Goal: Information Seeking & Learning: Learn about a topic

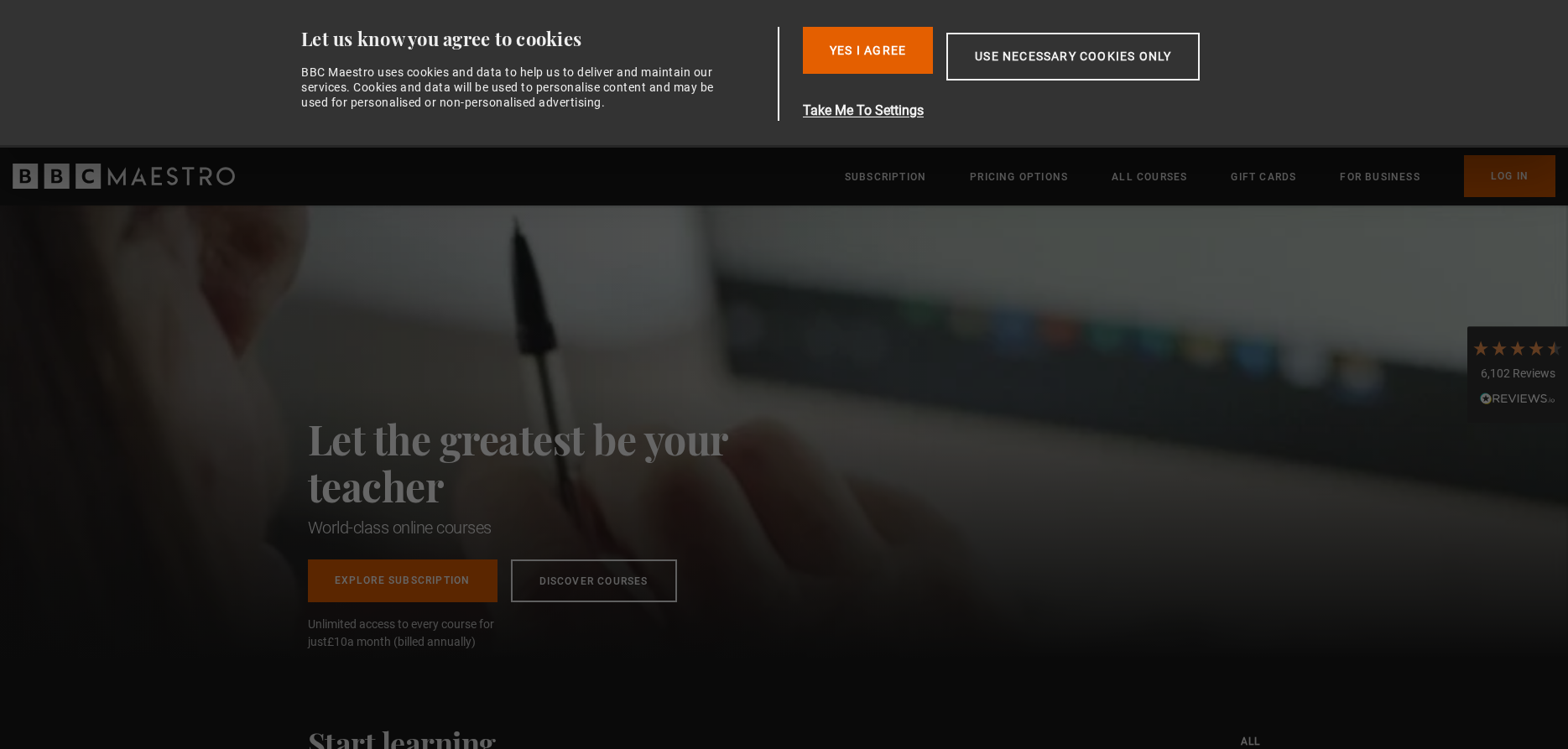
click at [1504, 170] on link "Log In" at bounding box center [1509, 176] width 92 height 42
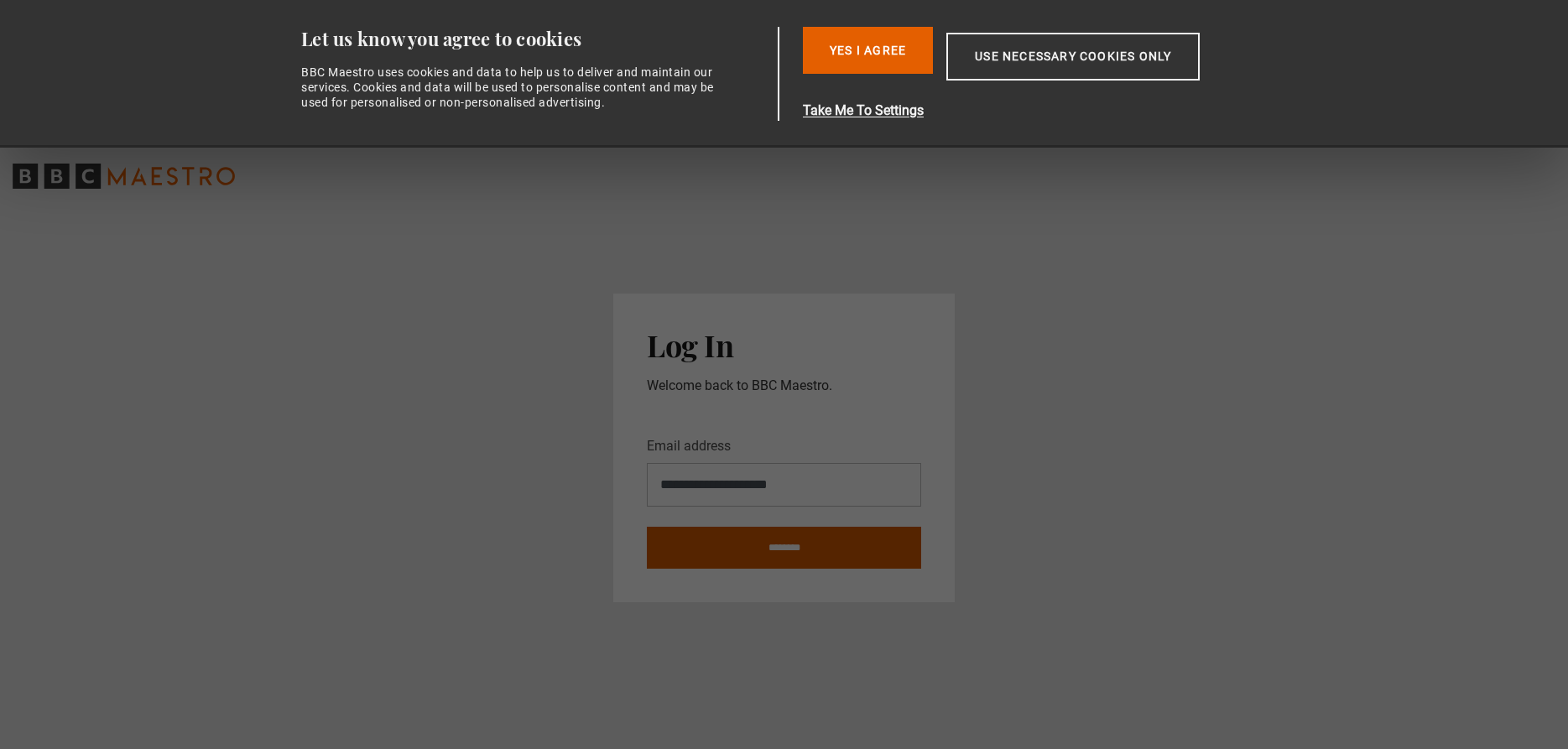
type input "**********"
click at [821, 544] on input "********" at bounding box center [783, 547] width 274 height 42
type input "**********"
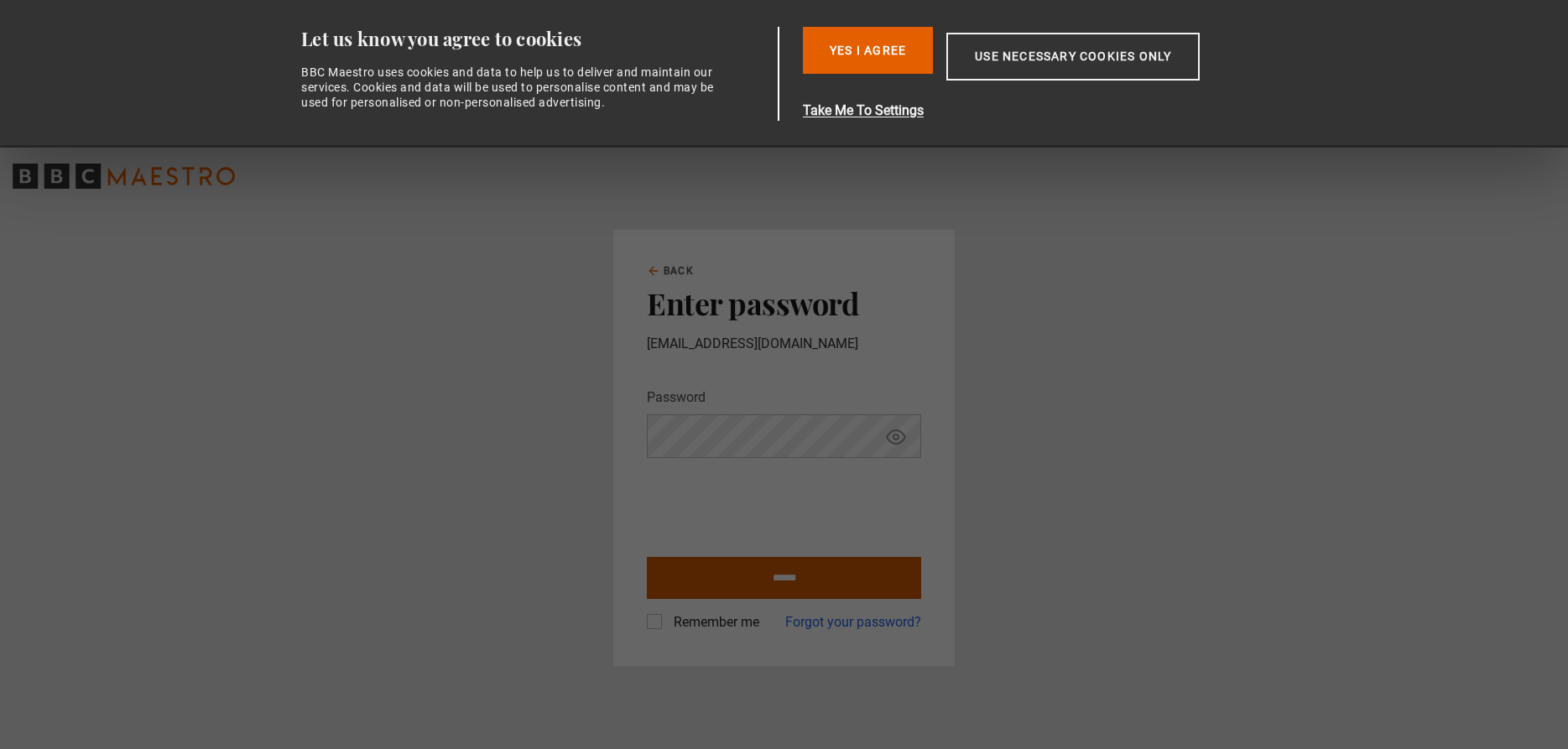
click at [781, 576] on input "******" at bounding box center [783, 577] width 274 height 42
type input "**********"
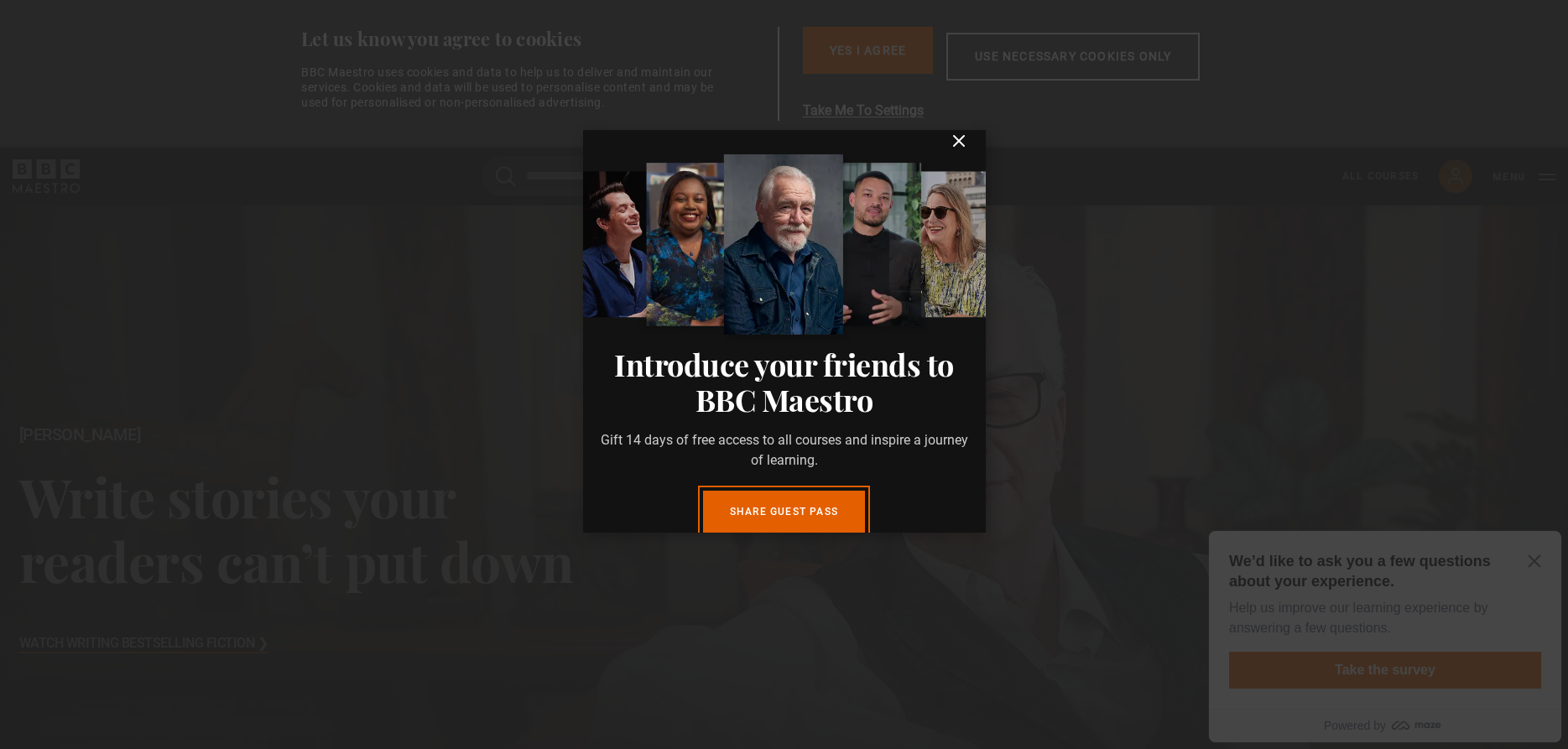
click at [958, 151] on icon "submit" at bounding box center [959, 141] width 20 height 20
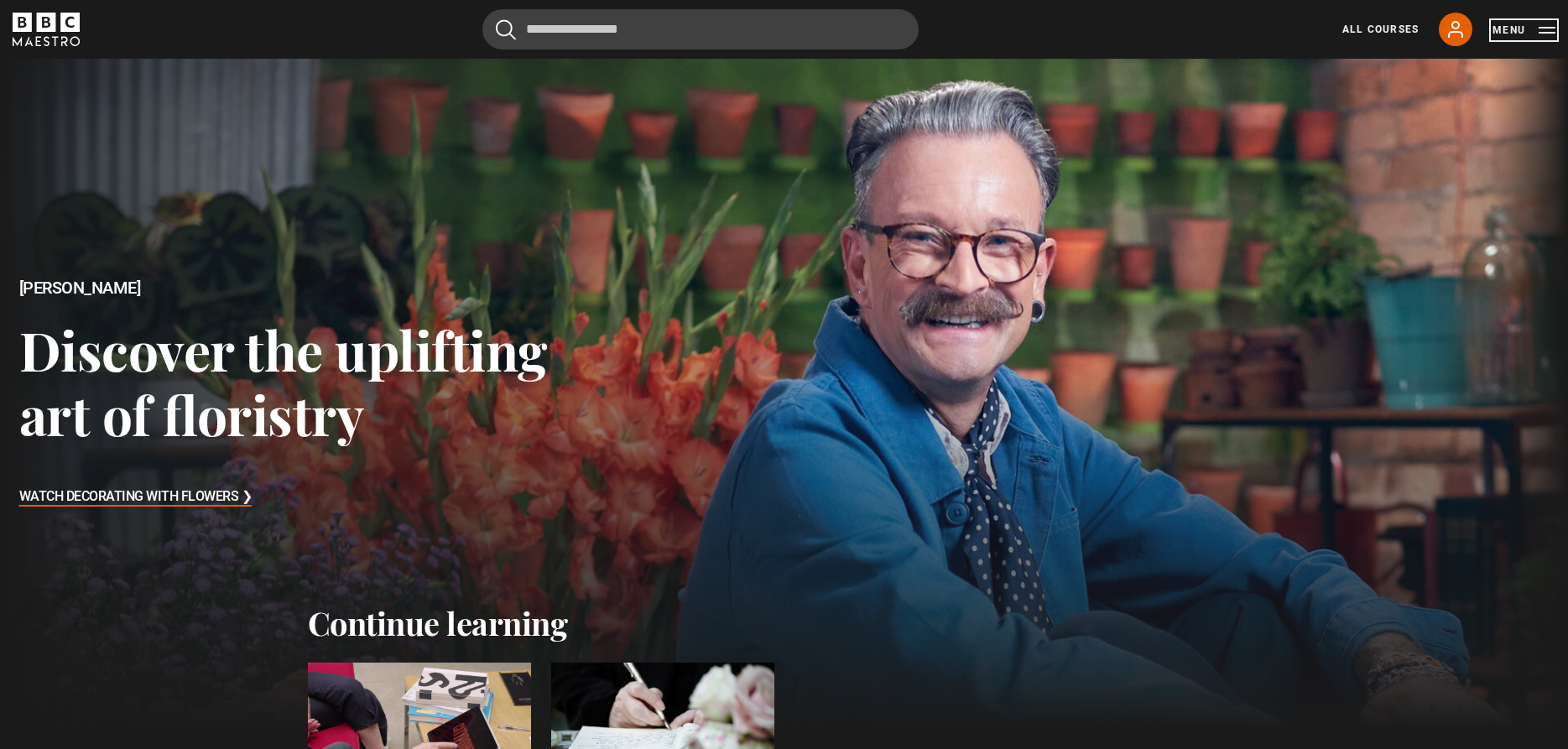
click at [1543, 31] on button "Menu" at bounding box center [1524, 31] width 63 height 17
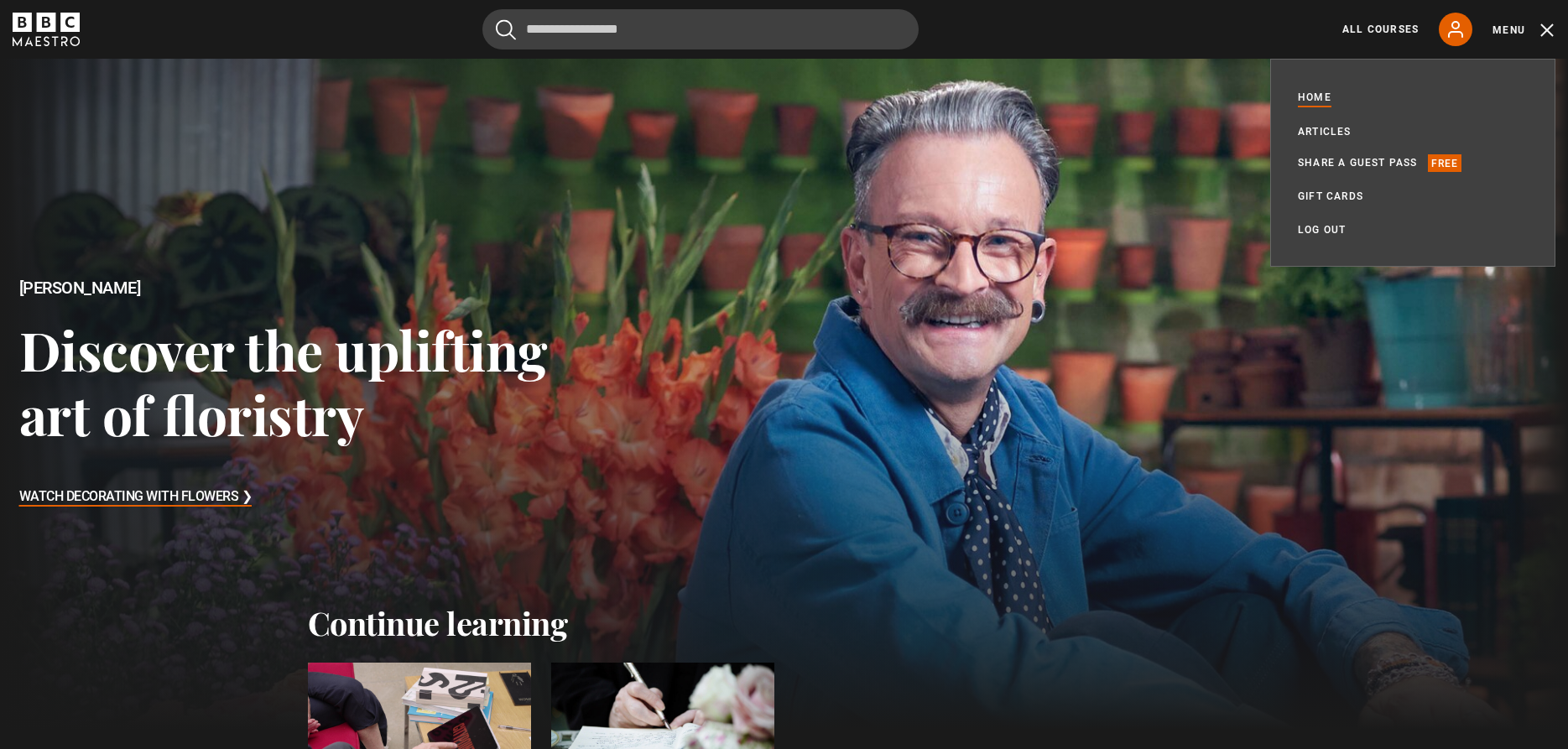
click at [1232, 27] on div "Cancel Courses Previous courses Next courses Agatha Christie Writing 12 Related…" at bounding box center [784, 29] width 1543 height 40
click at [1452, 38] on icon at bounding box center [1456, 30] width 20 height 20
click at [1458, 26] on icon at bounding box center [1456, 30] width 20 height 20
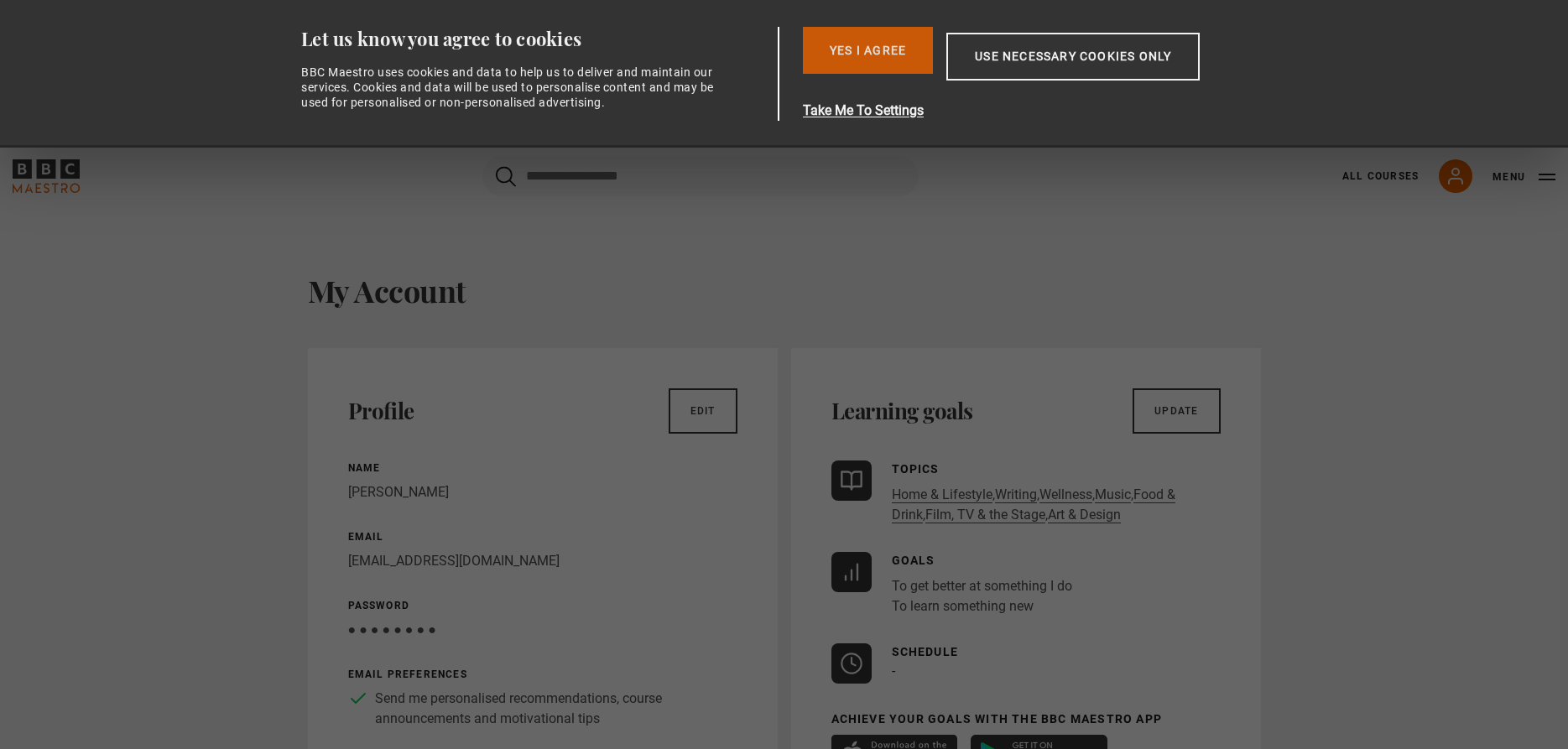
drag, startPoint x: 856, startPoint y: 38, endPoint x: 890, endPoint y: 52, distance: 36.8
click at [858, 38] on button "Yes I Agree" at bounding box center [867, 50] width 130 height 47
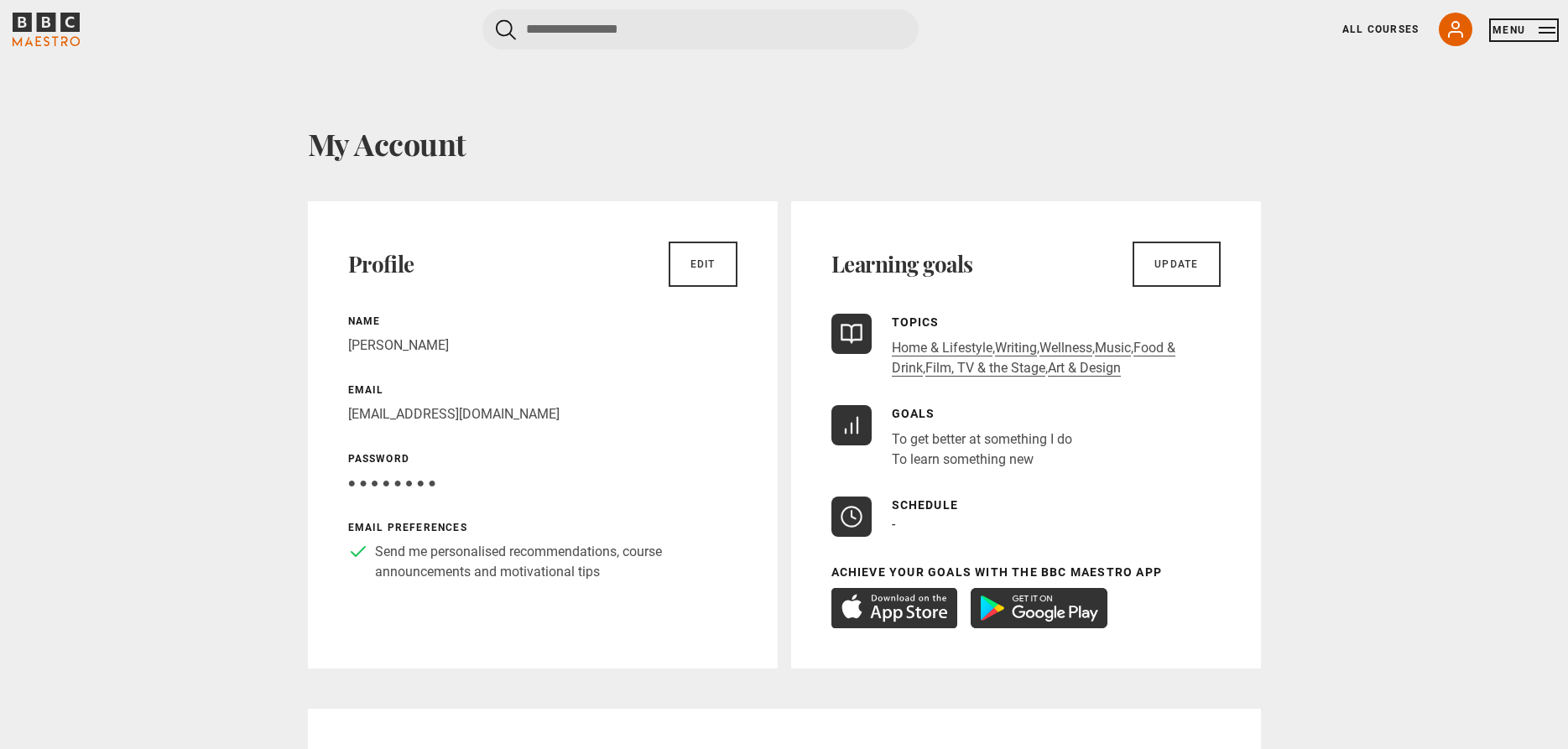
click at [1513, 30] on button "Menu" at bounding box center [1524, 31] width 63 height 17
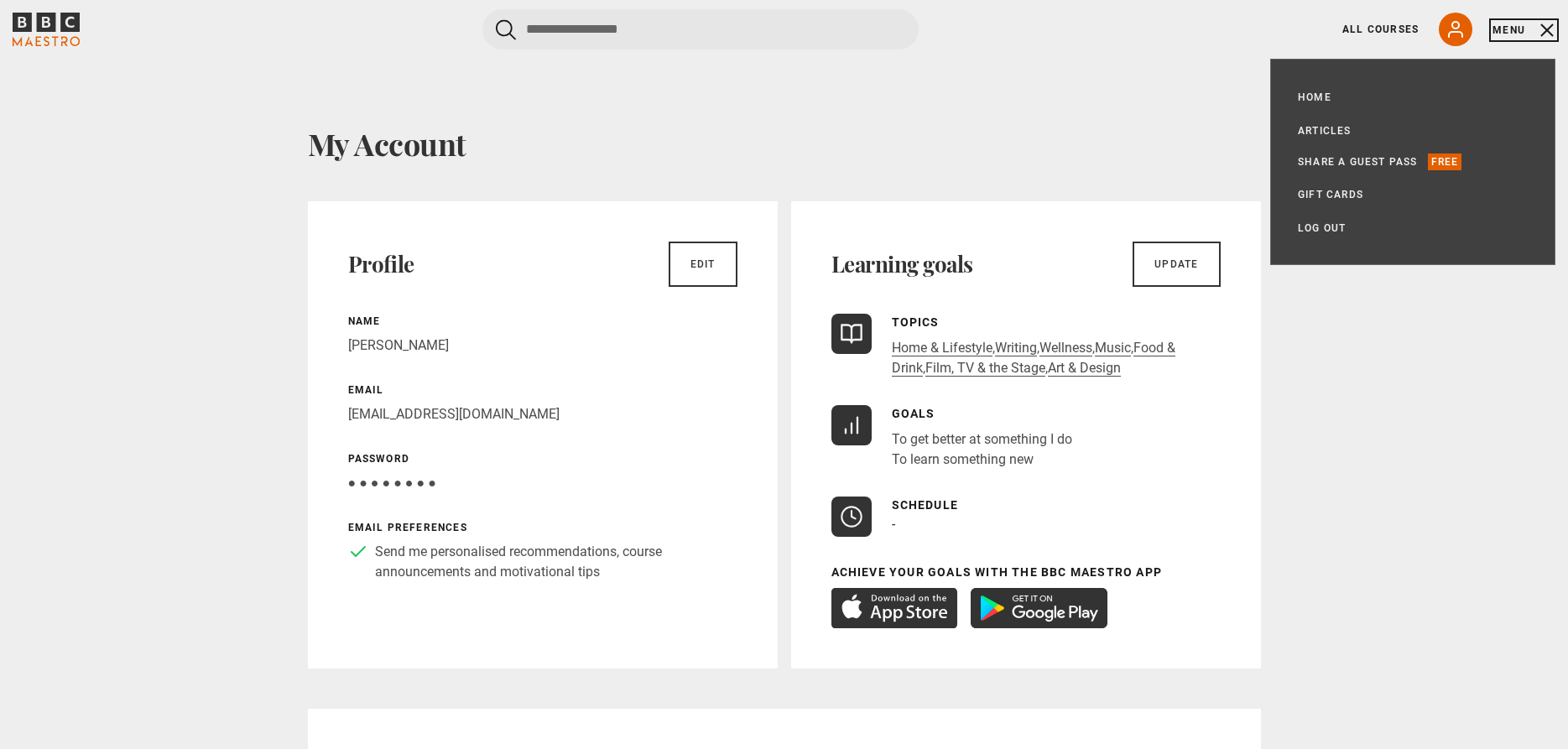
click at [1548, 33] on button "Menu" at bounding box center [1524, 31] width 63 height 17
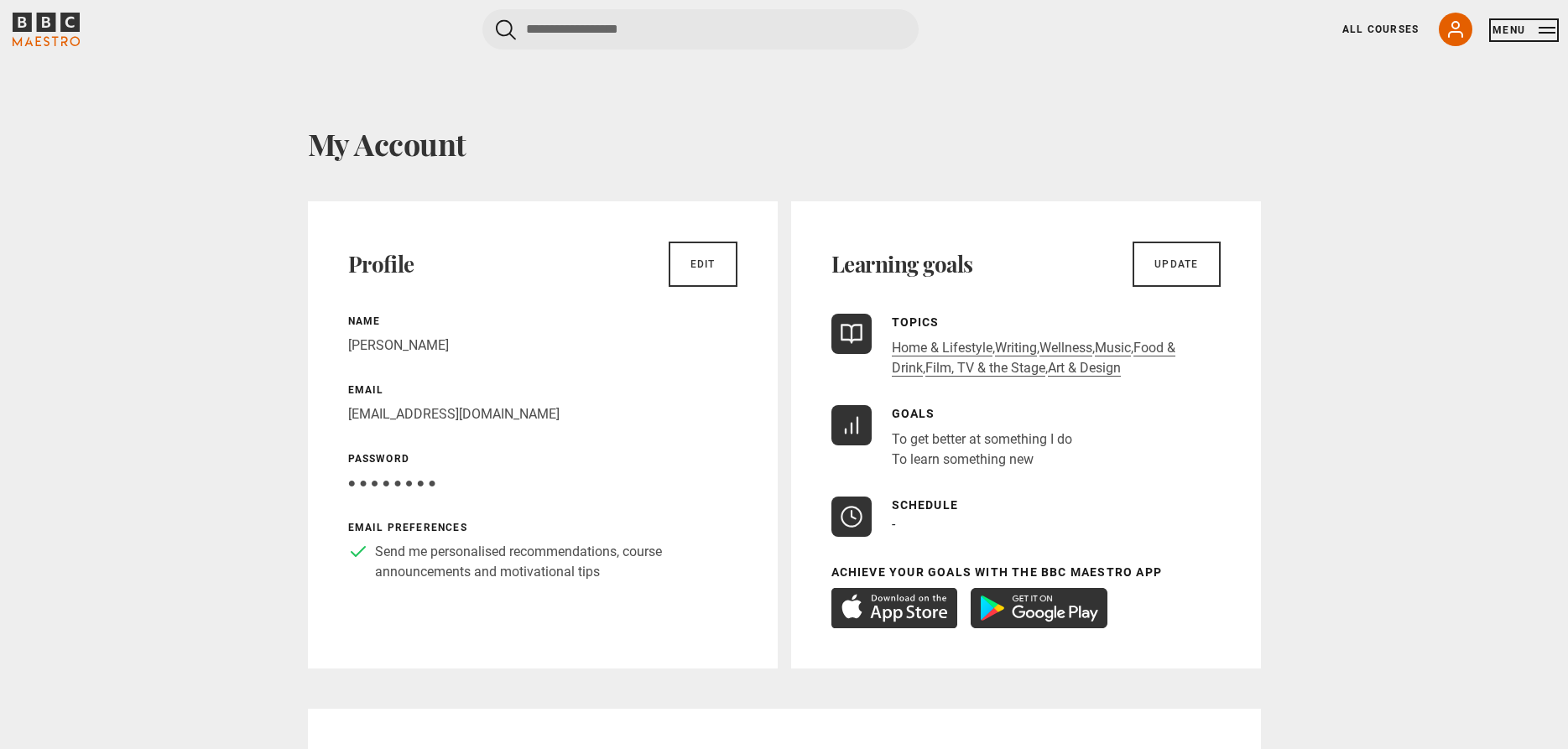
click at [1547, 32] on button "Menu" at bounding box center [1524, 31] width 63 height 17
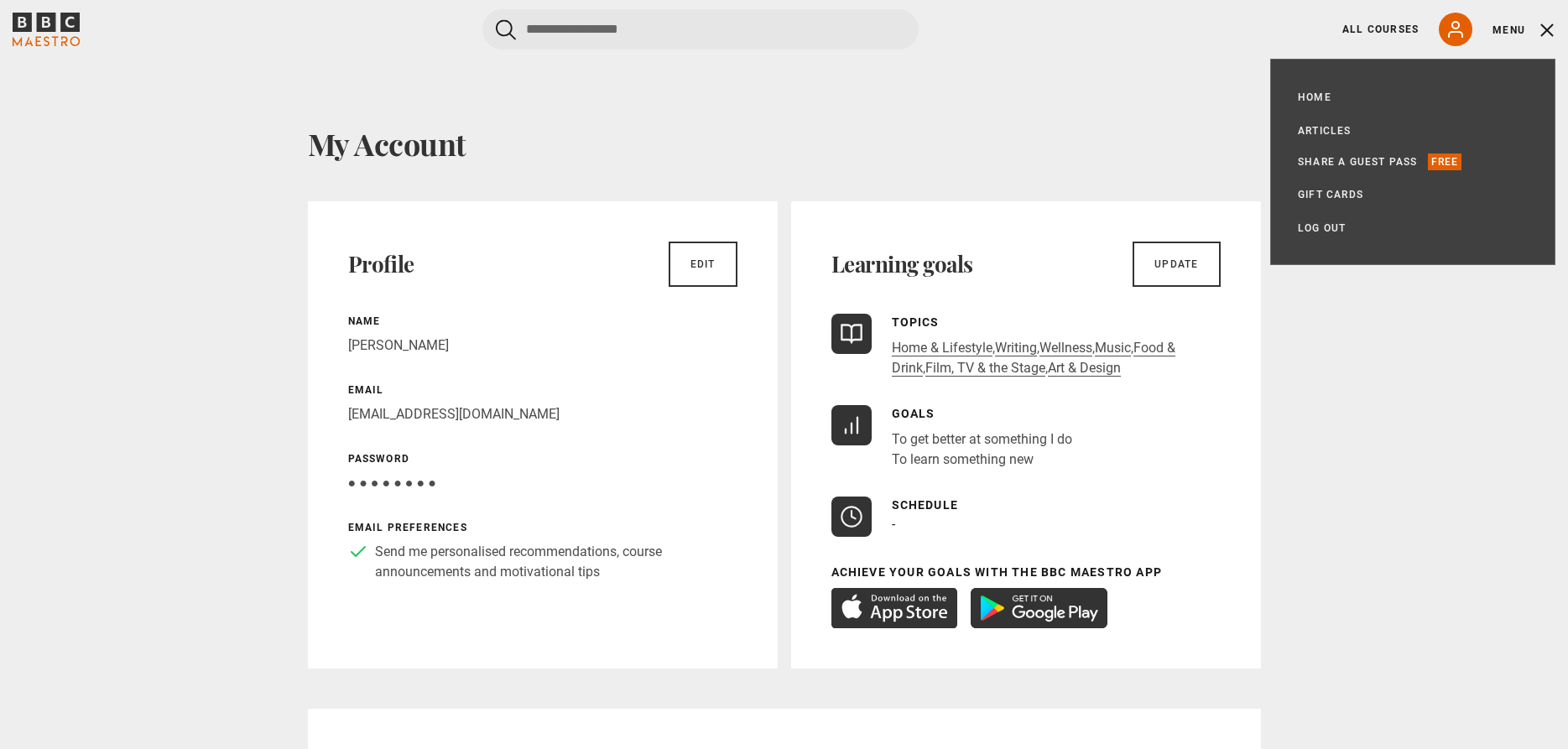
click at [1286, 38] on div "Cancel Courses Previous courses Next courses Agatha Christie Writing 12 Related…" at bounding box center [784, 29] width 1543 height 40
click at [1379, 26] on link "All Courses" at bounding box center [1380, 30] width 76 height 15
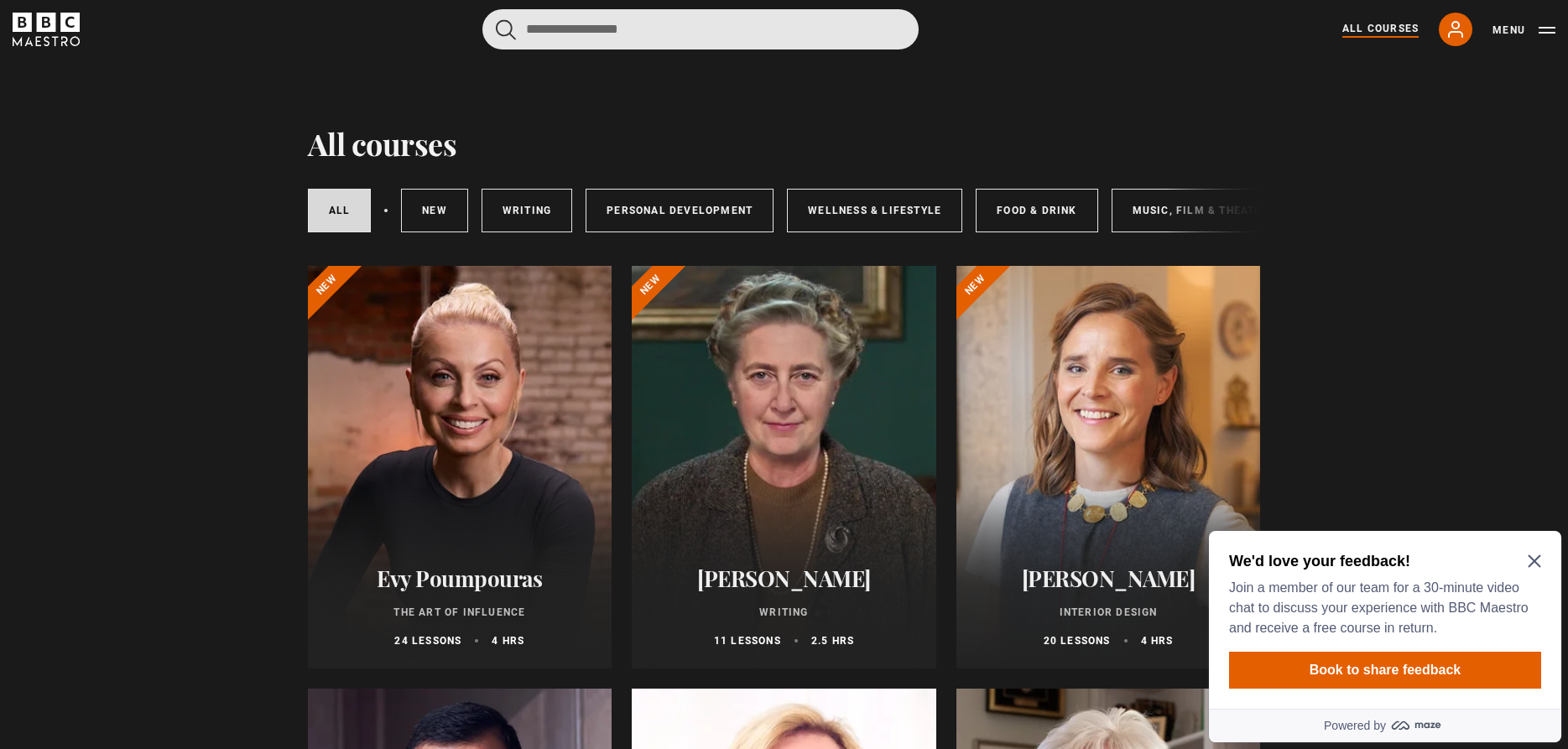
click at [599, 20] on input "Search" at bounding box center [701, 29] width 437 height 40
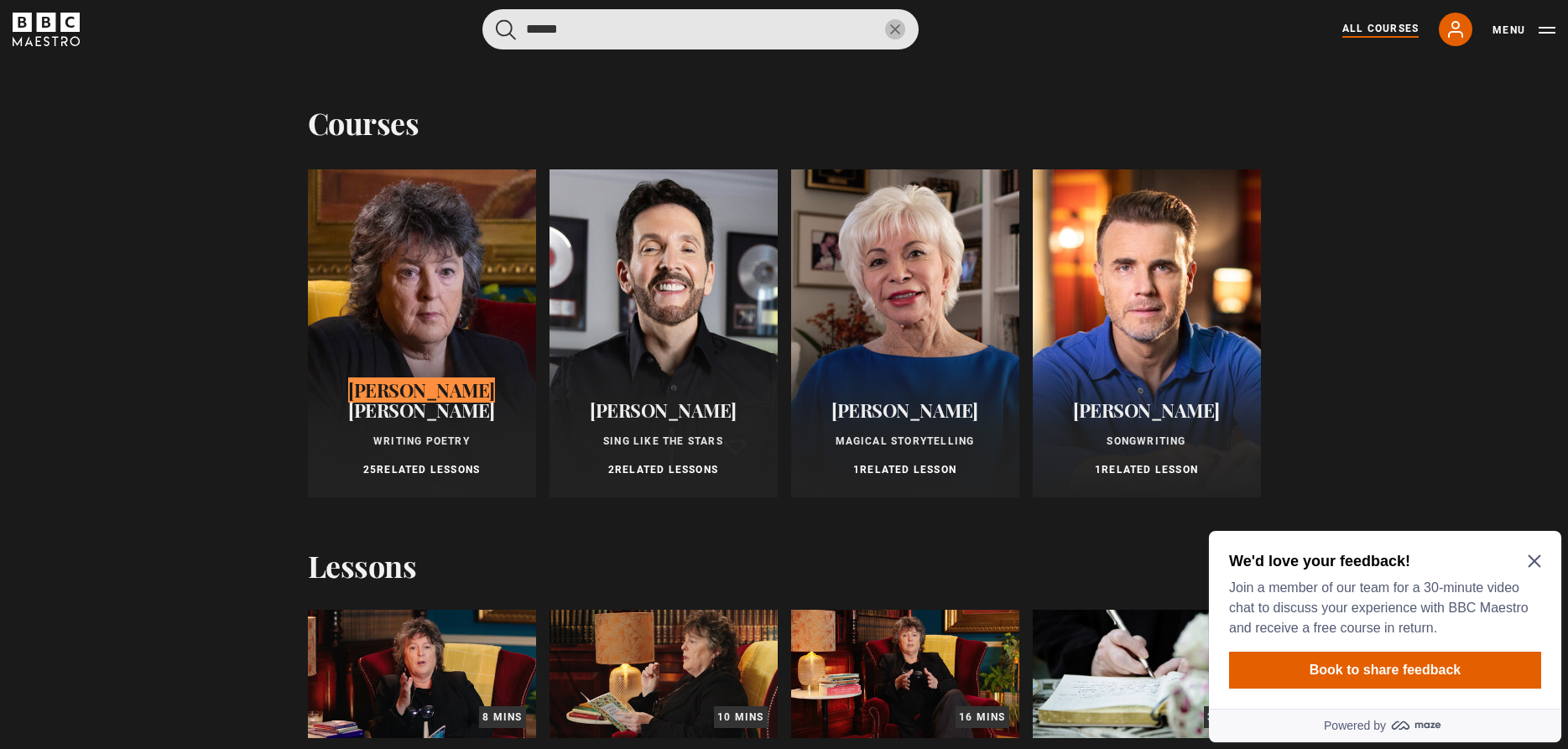
type input "*****"
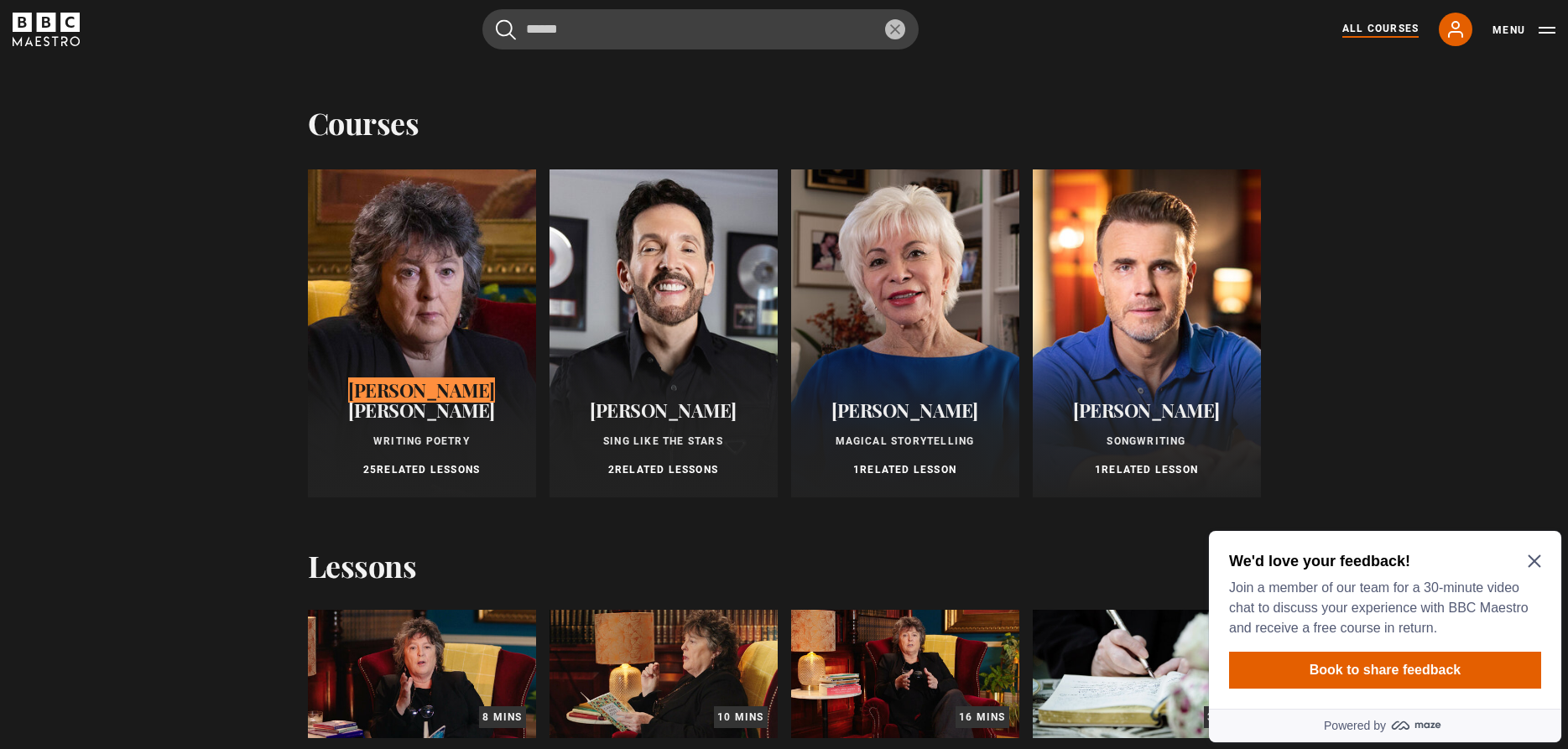
click at [390, 335] on div at bounding box center [421, 334] width 228 height 328
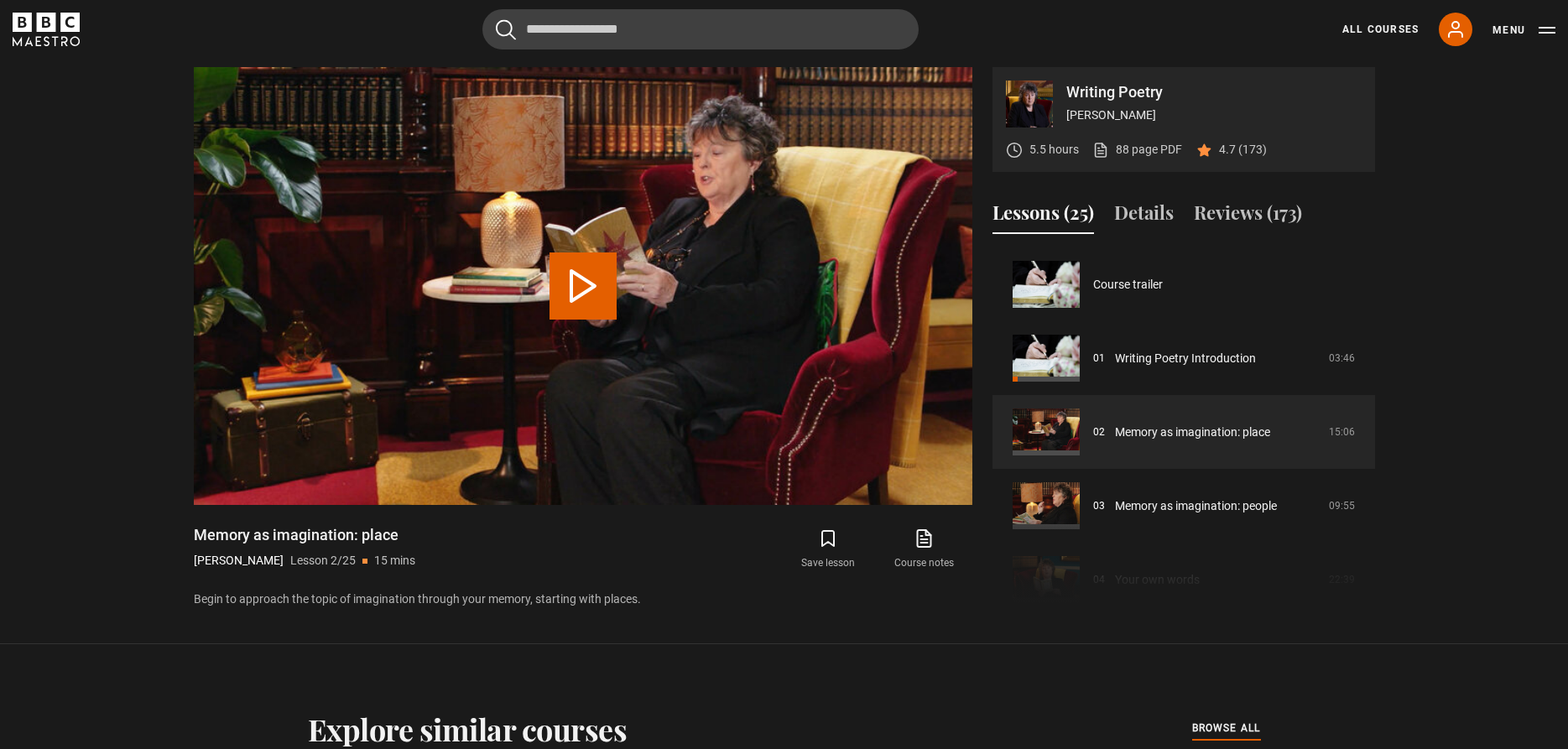
scroll to position [74, 0]
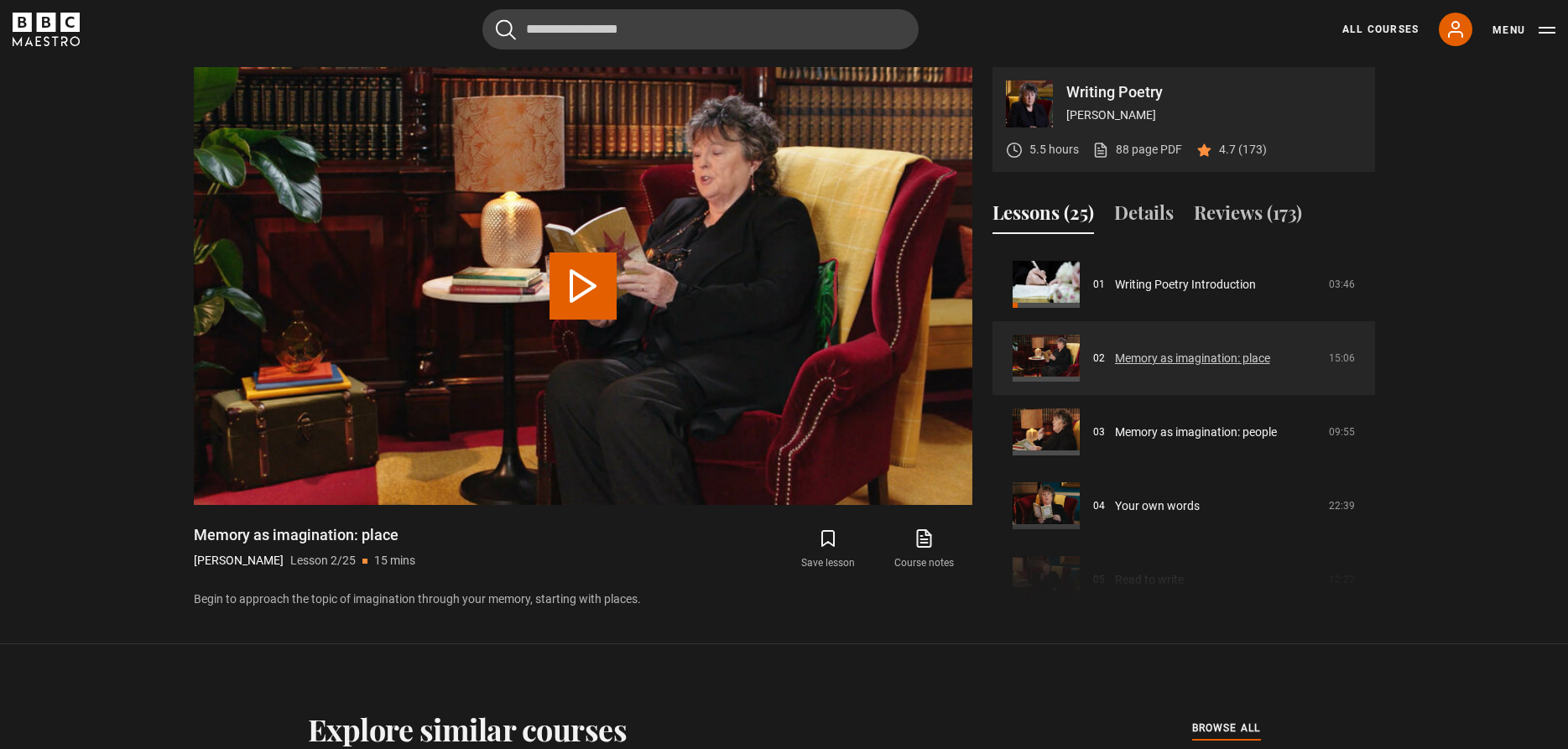
click at [1115, 361] on link "Memory as imagination: place" at bounding box center [1193, 358] width 155 height 18
click at [1153, 365] on link "Memory as imagination: place" at bounding box center [1193, 358] width 155 height 18
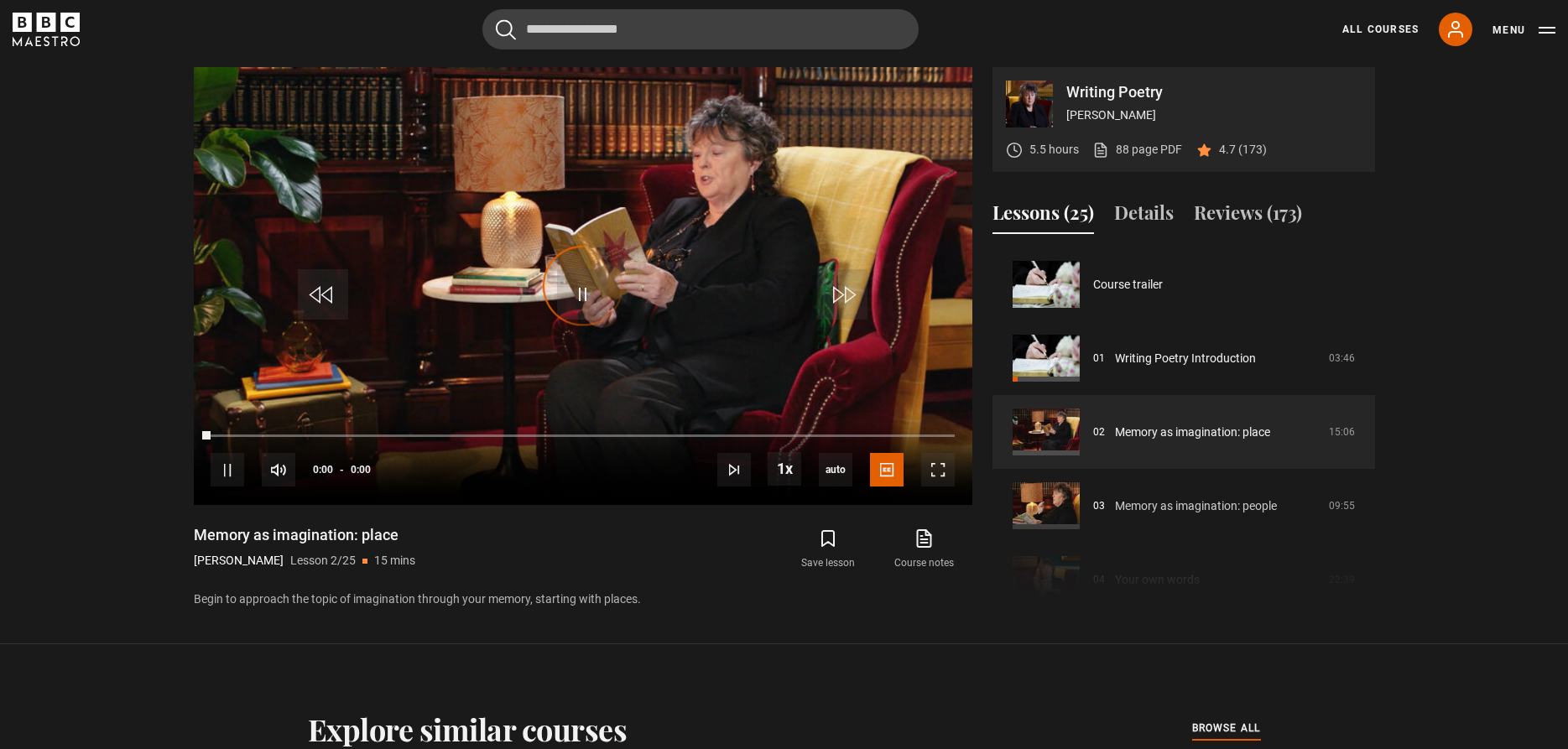
click at [1164, 498] on link "Memory as imagination: people" at bounding box center [1196, 506] width 162 height 18
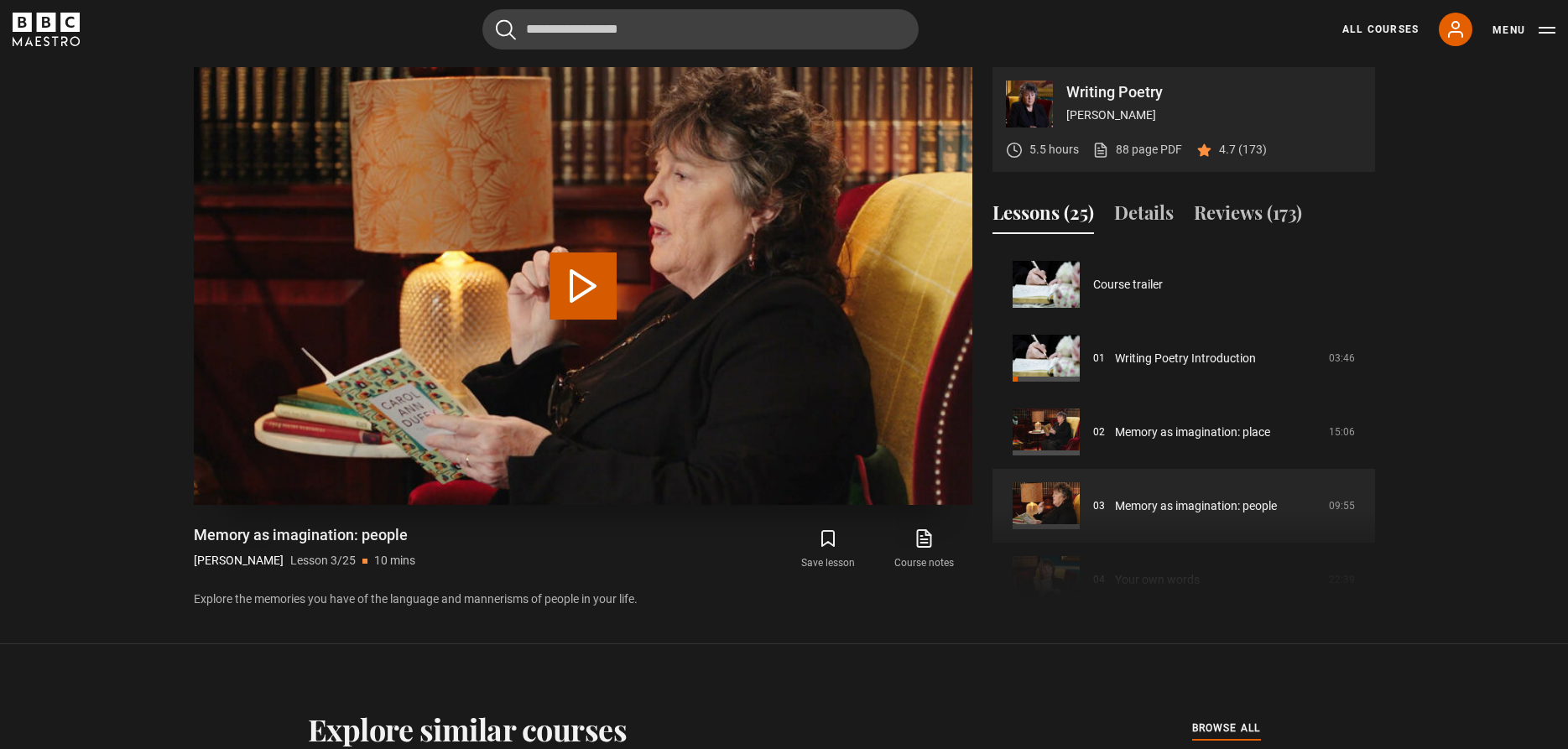
scroll to position [148, 0]
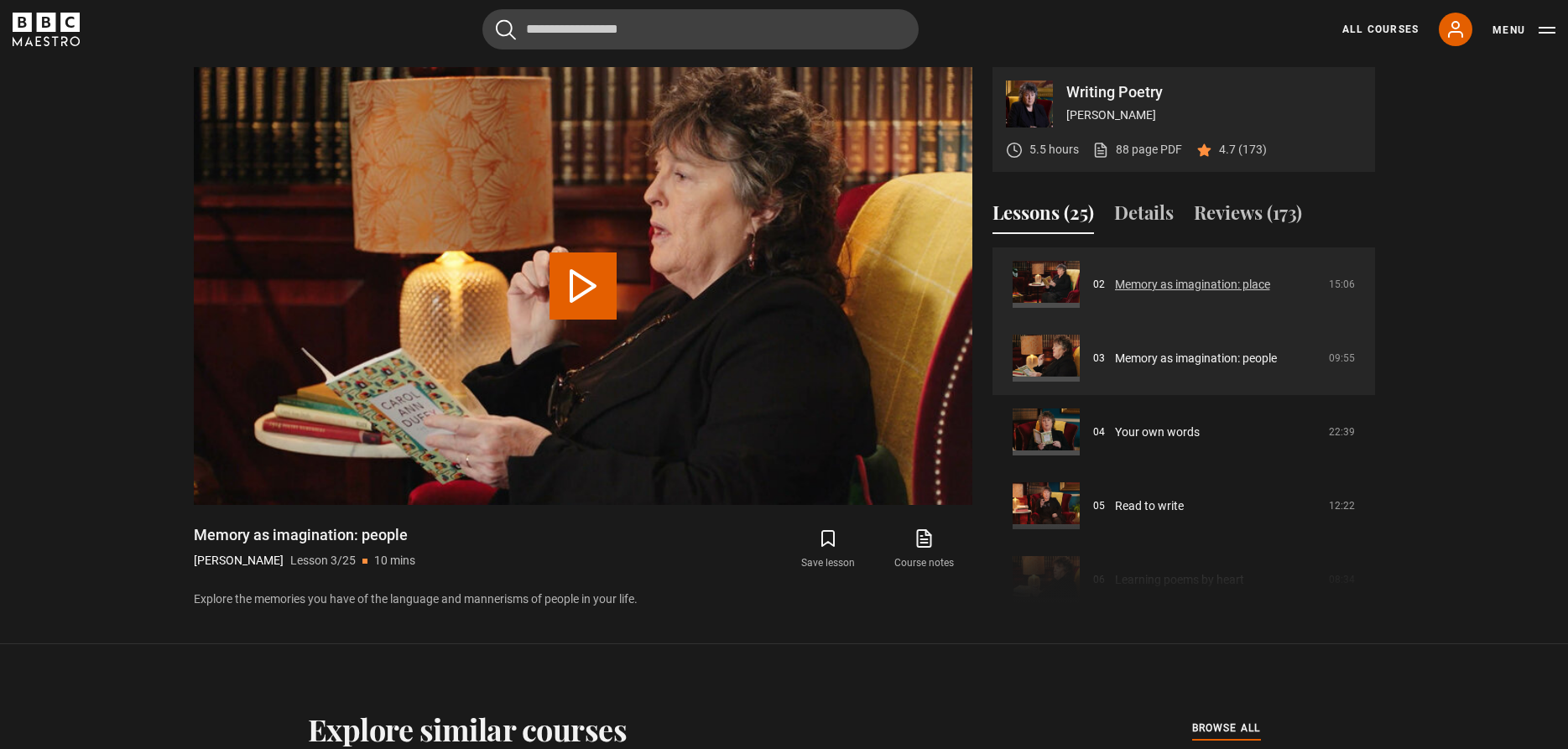
click at [1129, 283] on link "Memory as imagination: place" at bounding box center [1193, 284] width 155 height 18
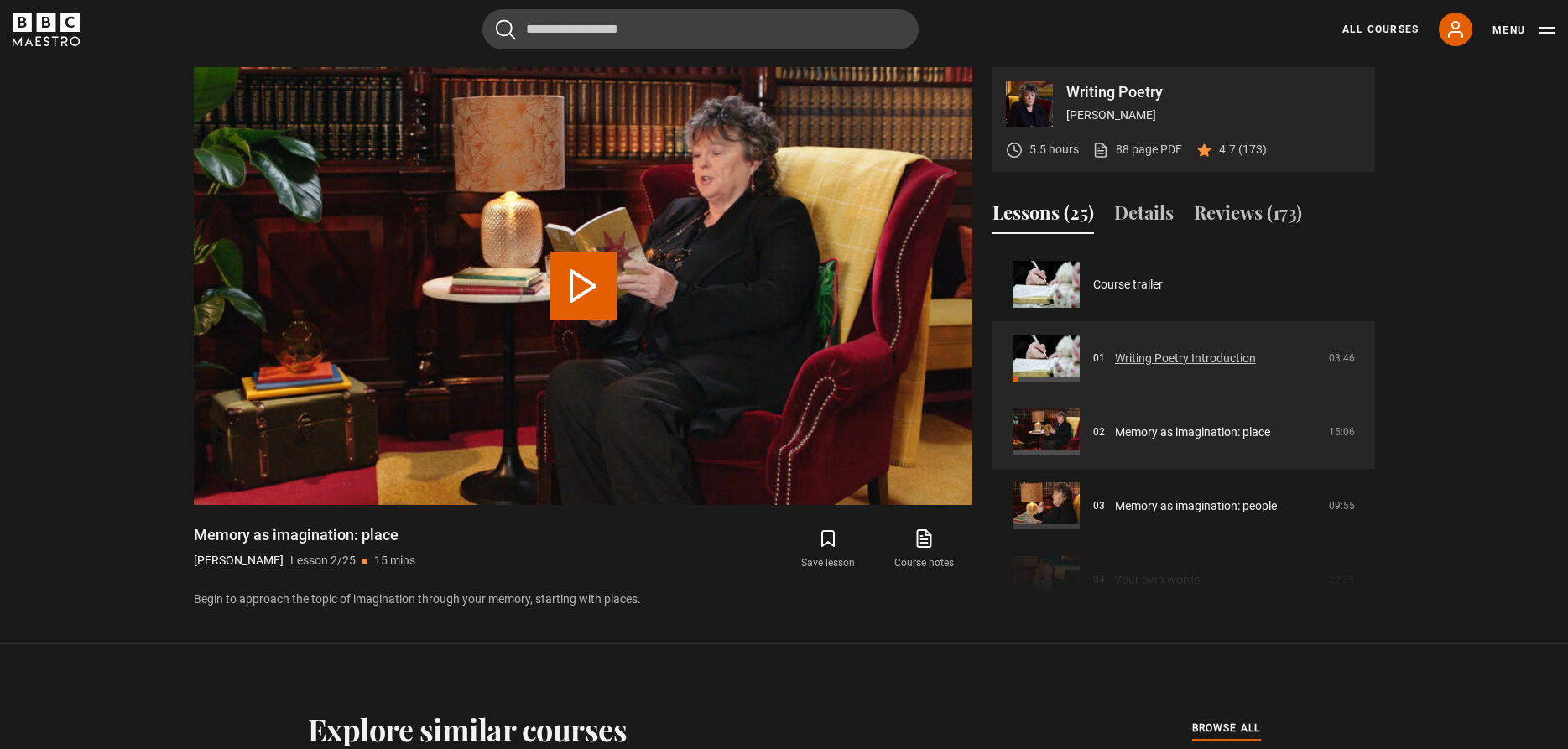
click at [1155, 351] on link "Writing Poetry Introduction" at bounding box center [1186, 358] width 141 height 18
click at [1158, 358] on link "Writing Poetry Introduction" at bounding box center [1186, 358] width 141 height 18
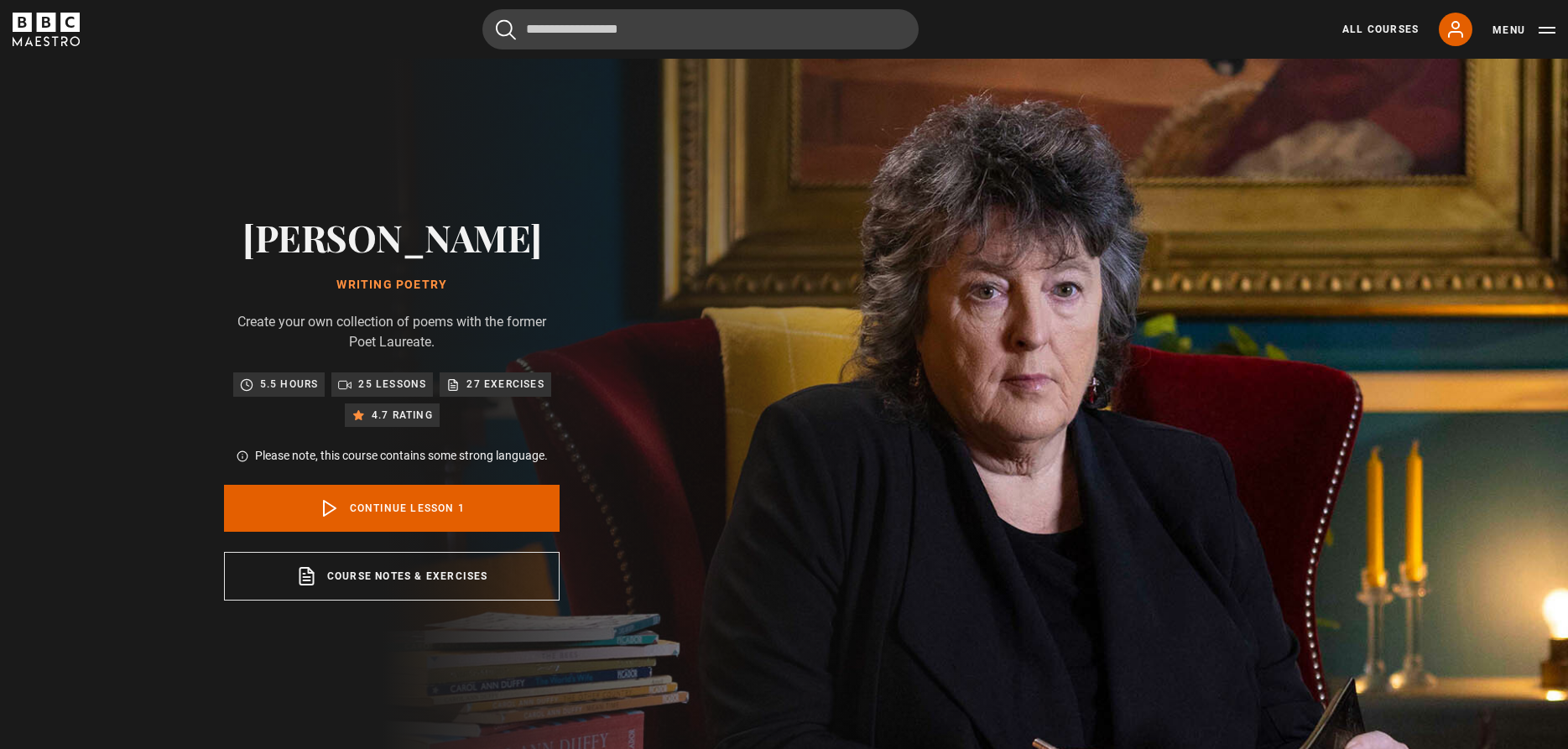
scroll to position [757, 0]
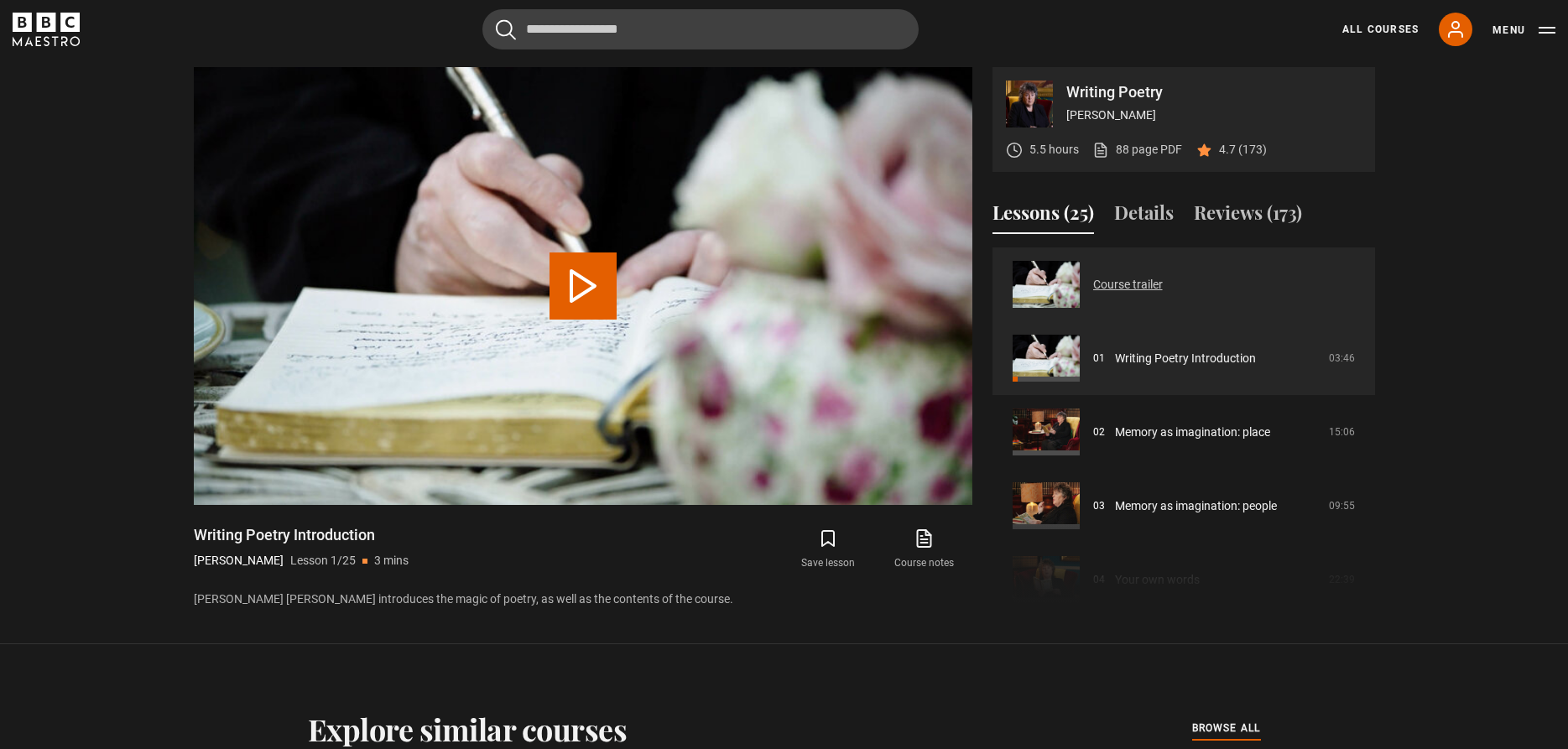
click at [1163, 290] on link "Course trailer" at bounding box center [1128, 284] width 70 height 18
click at [1143, 285] on link "Course trailer" at bounding box center [1128, 284] width 70 height 18
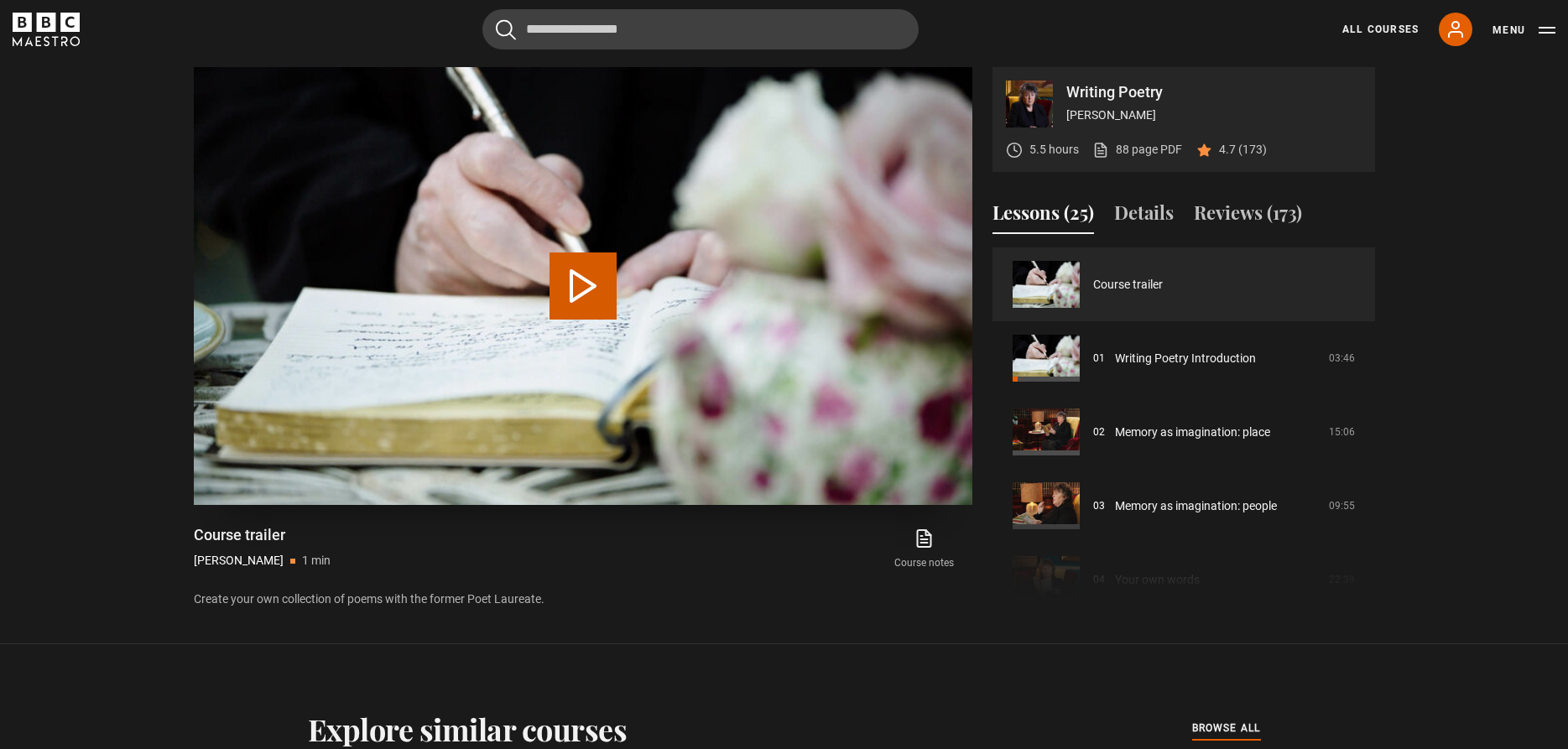
click at [573, 281] on button "Play Video" at bounding box center [583, 285] width 67 height 67
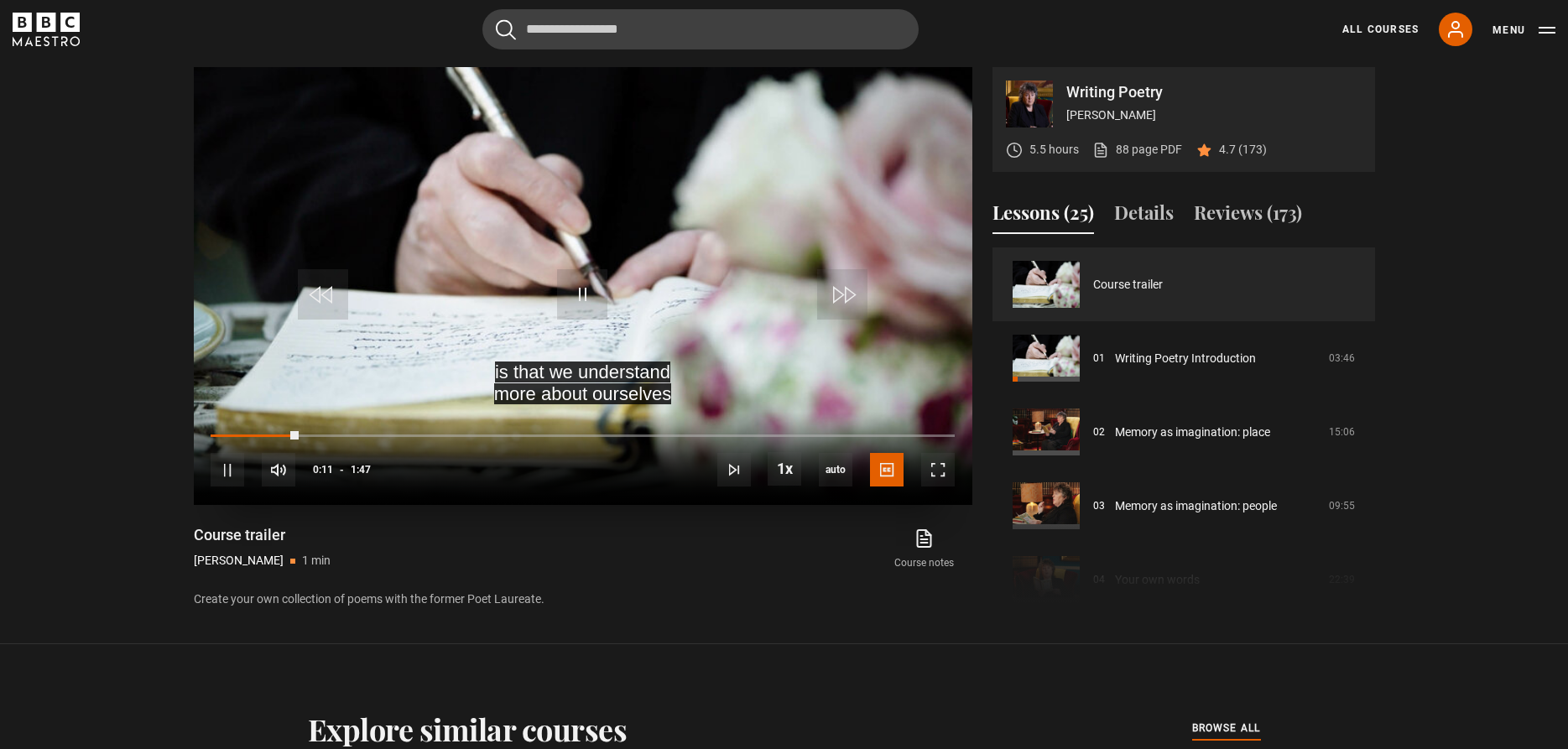
drag, startPoint x: 772, startPoint y: 434, endPoint x: 251, endPoint y: 419, distance: 521.2
click at [252, 414] on div "10s Skip Back 10 seconds Pause 10s Skip Forward 10 seconds Loaded : 0.00% 1:00 …" at bounding box center [583, 459] width 779 height 93
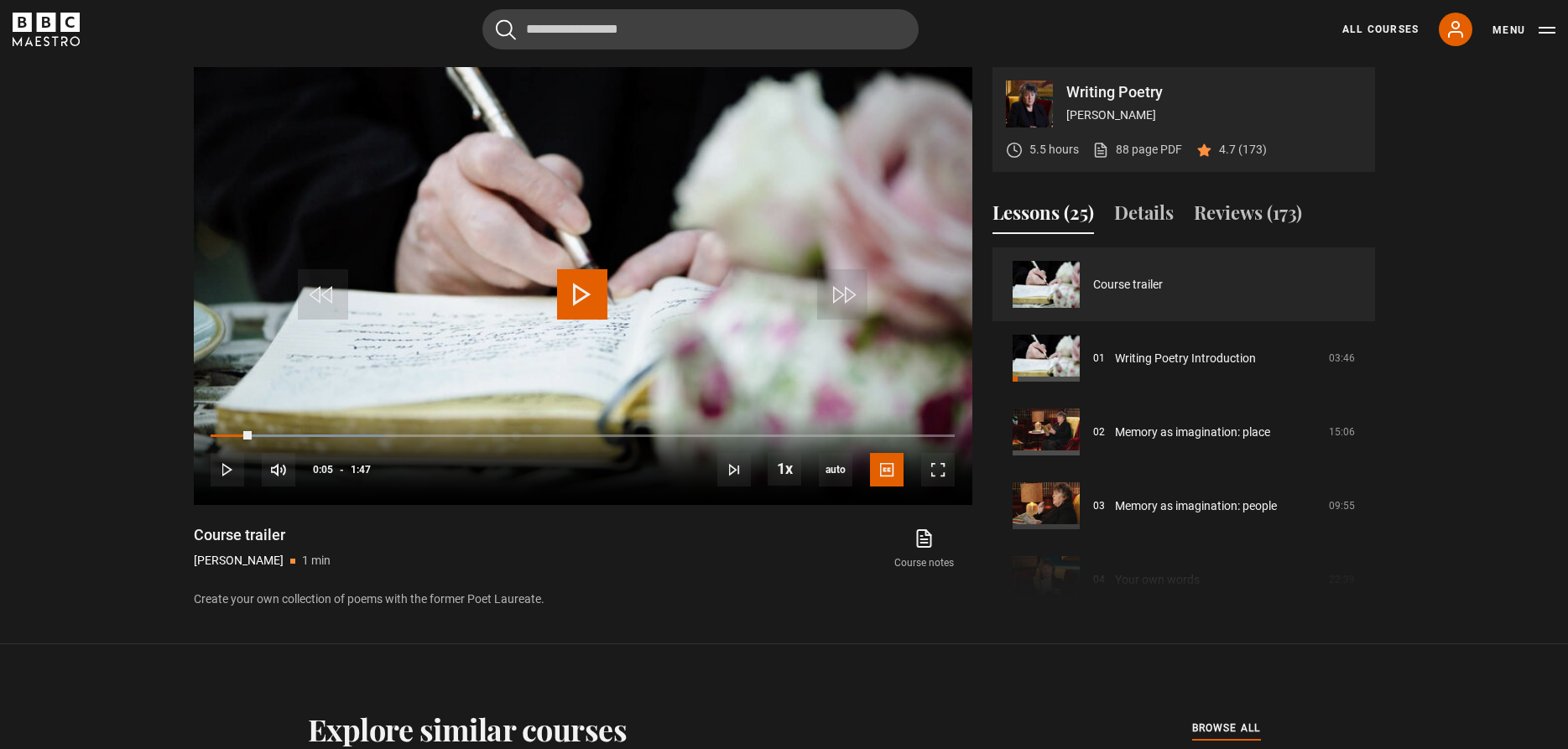
drag, startPoint x: 251, startPoint y: 433, endPoint x: 189, endPoint y: 436, distance: 62.1
click at [189, 435] on div "Writing Poetry Carol Ann Duffy 5.5 hours 88 page PDF (opens in new tab) 4.7 (17…" at bounding box center [784, 338] width 1208 height 543
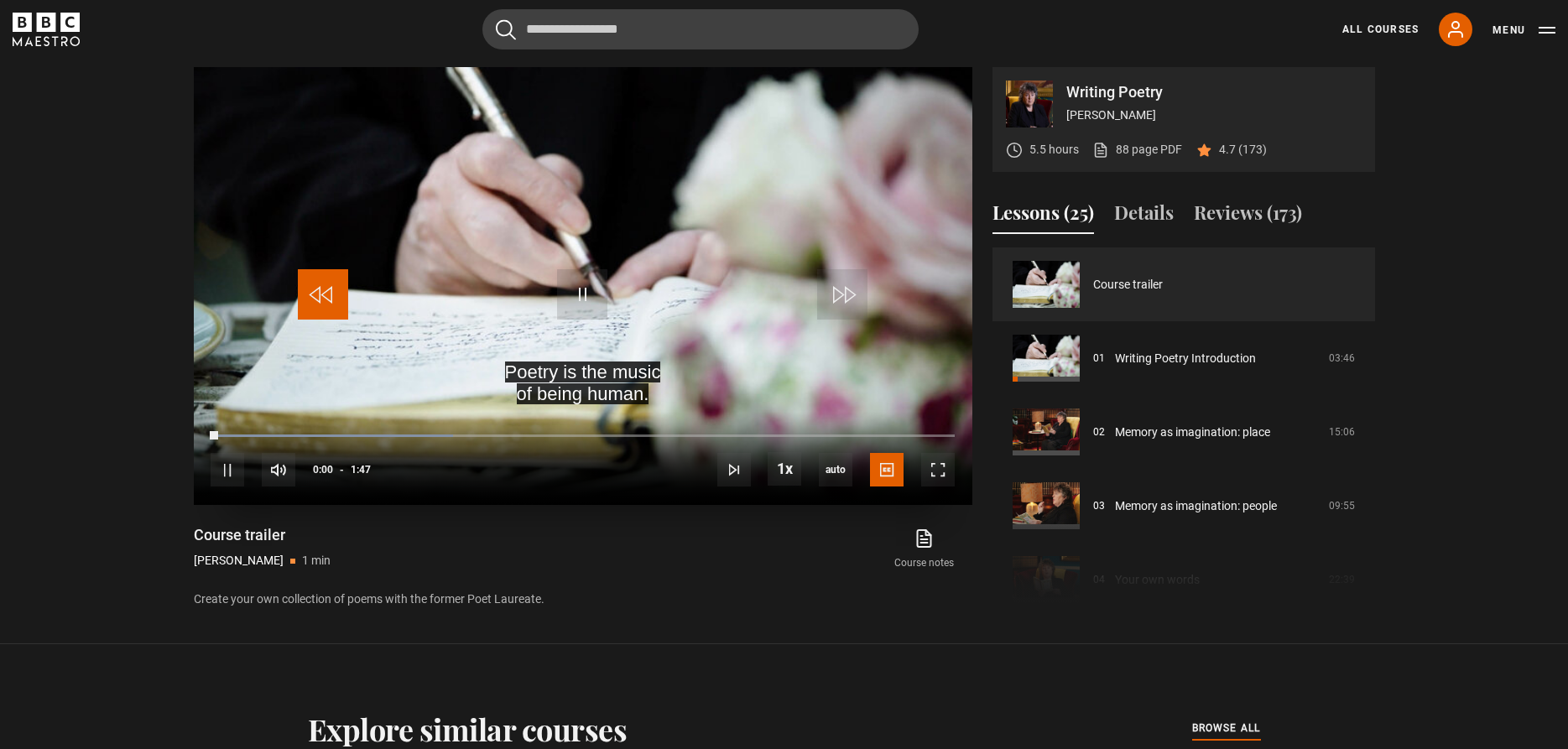
click at [315, 297] on span "Video Player" at bounding box center [323, 294] width 50 height 50
drag, startPoint x: 315, startPoint y: 291, endPoint x: 271, endPoint y: 357, distance: 79.3
click at [314, 294] on span "Video Player" at bounding box center [323, 294] width 50 height 50
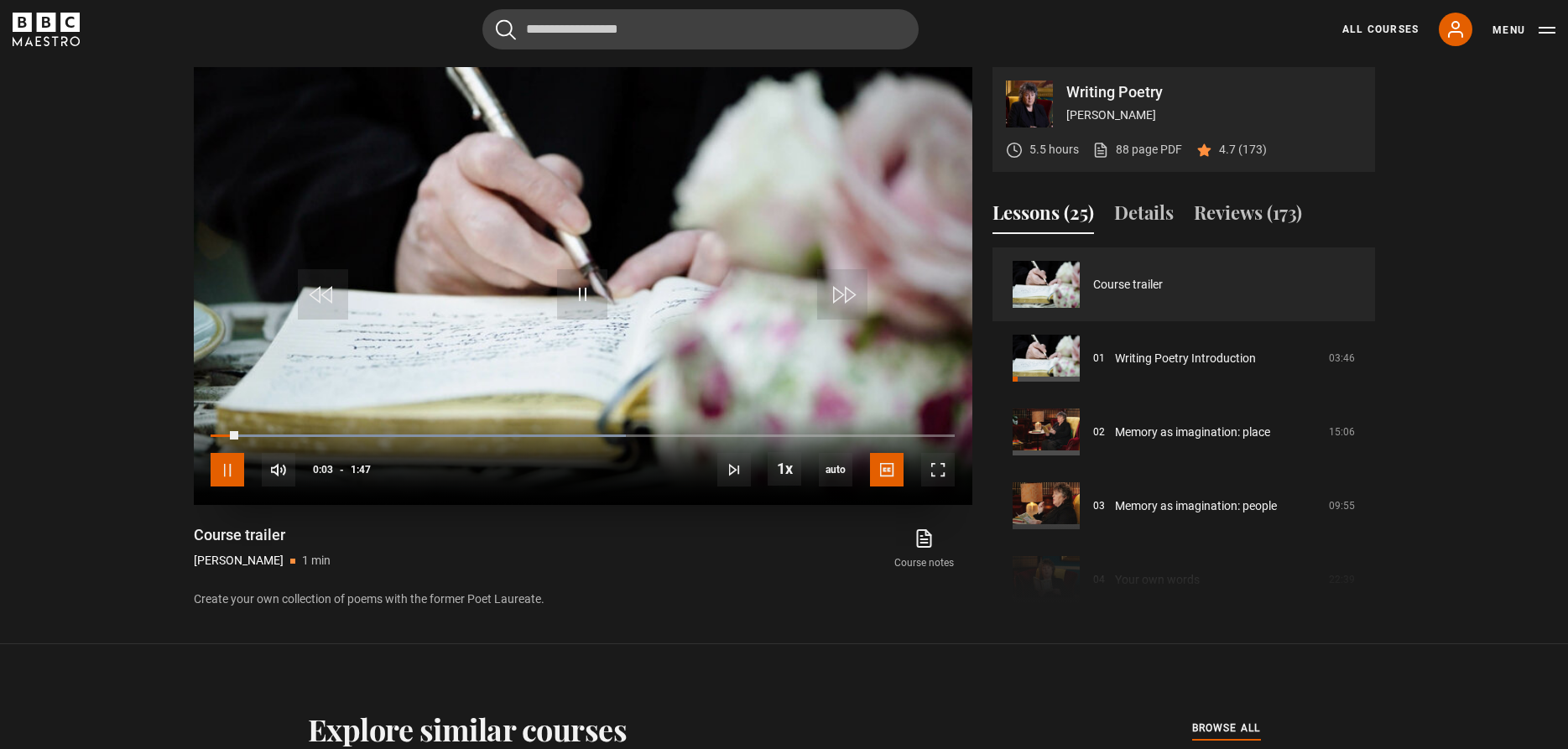
click at [232, 464] on span "Video Player" at bounding box center [228, 470] width 34 height 34
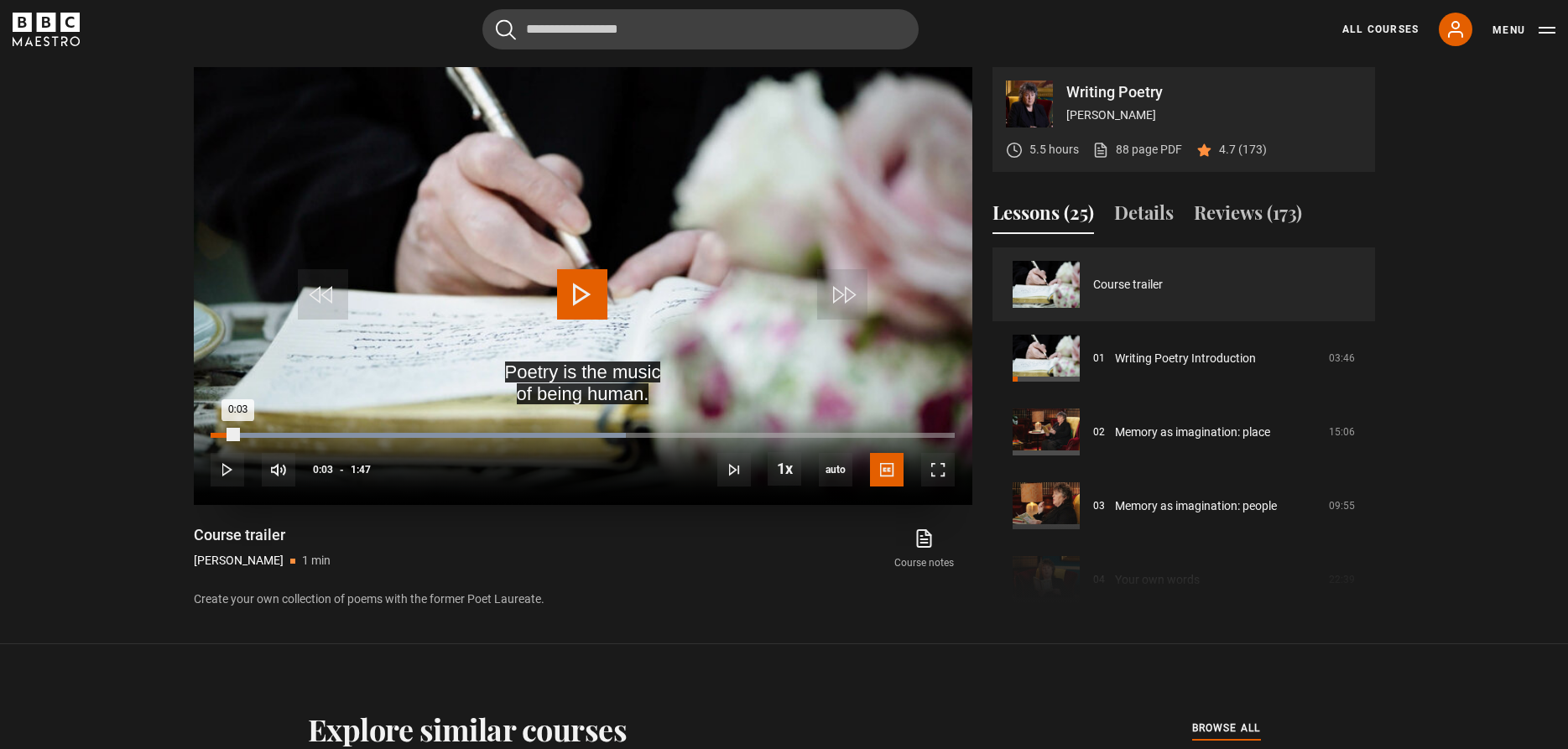
drag, startPoint x: 238, startPoint y: 434, endPoint x: 216, endPoint y: 436, distance: 22.1
click at [216, 436] on div "0:03" at bounding box center [224, 436] width 27 height 5
click at [232, 476] on span "Video Player" at bounding box center [228, 470] width 34 height 34
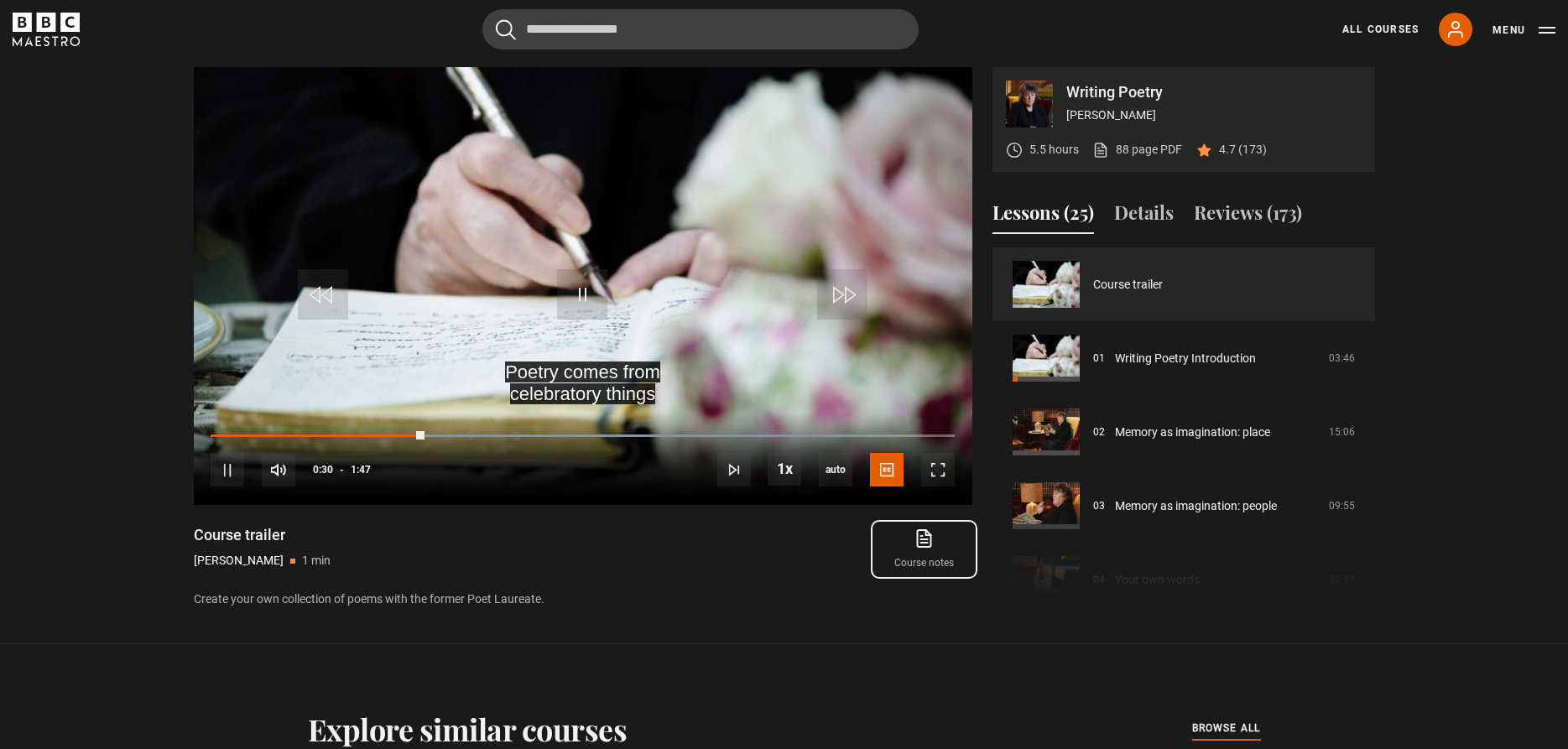
click at [922, 541] on icon at bounding box center [924, 538] width 21 height 20
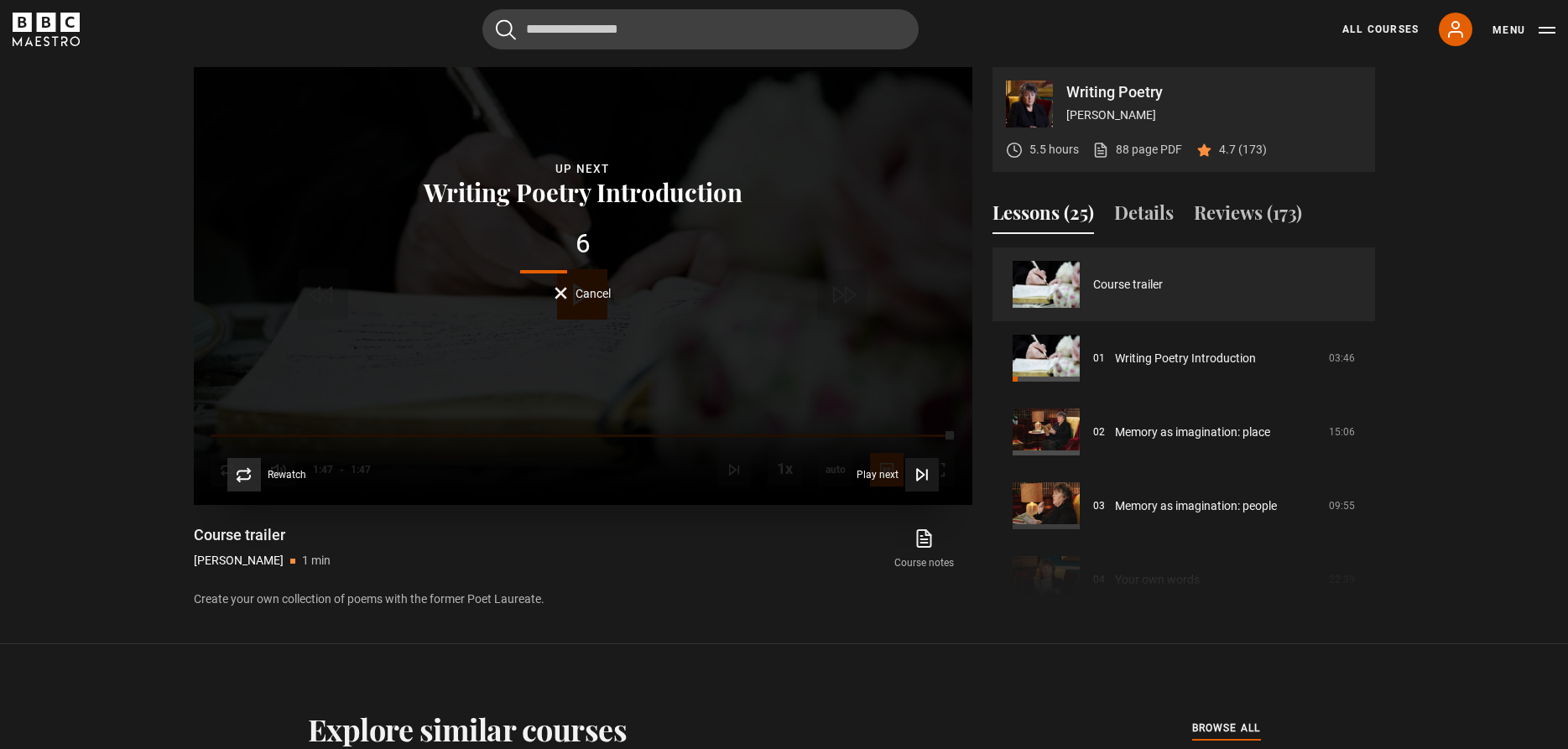
click at [243, 474] on icon "Video Player" at bounding box center [244, 475] width 16 height 16
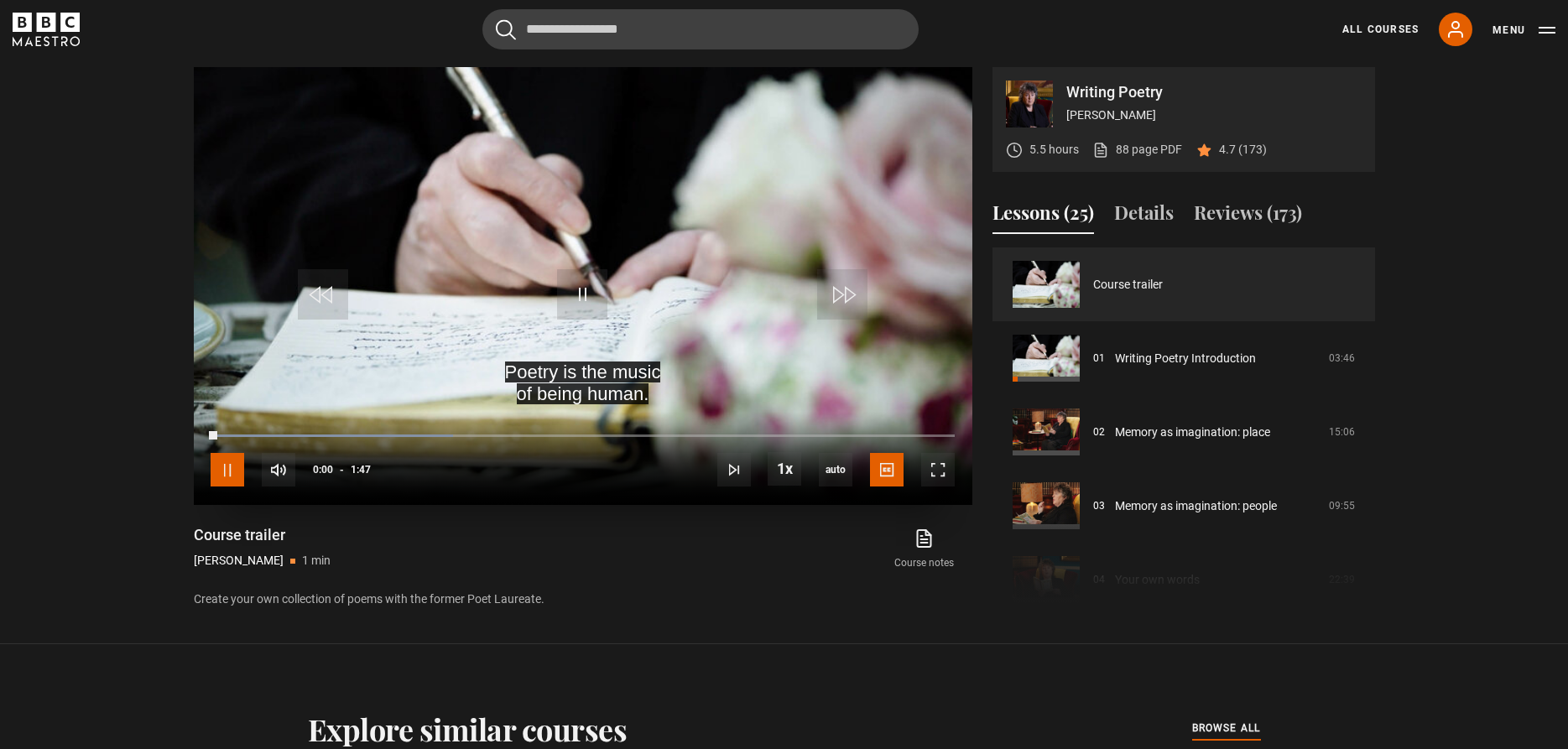
click at [239, 470] on span "Video Player" at bounding box center [228, 470] width 34 height 34
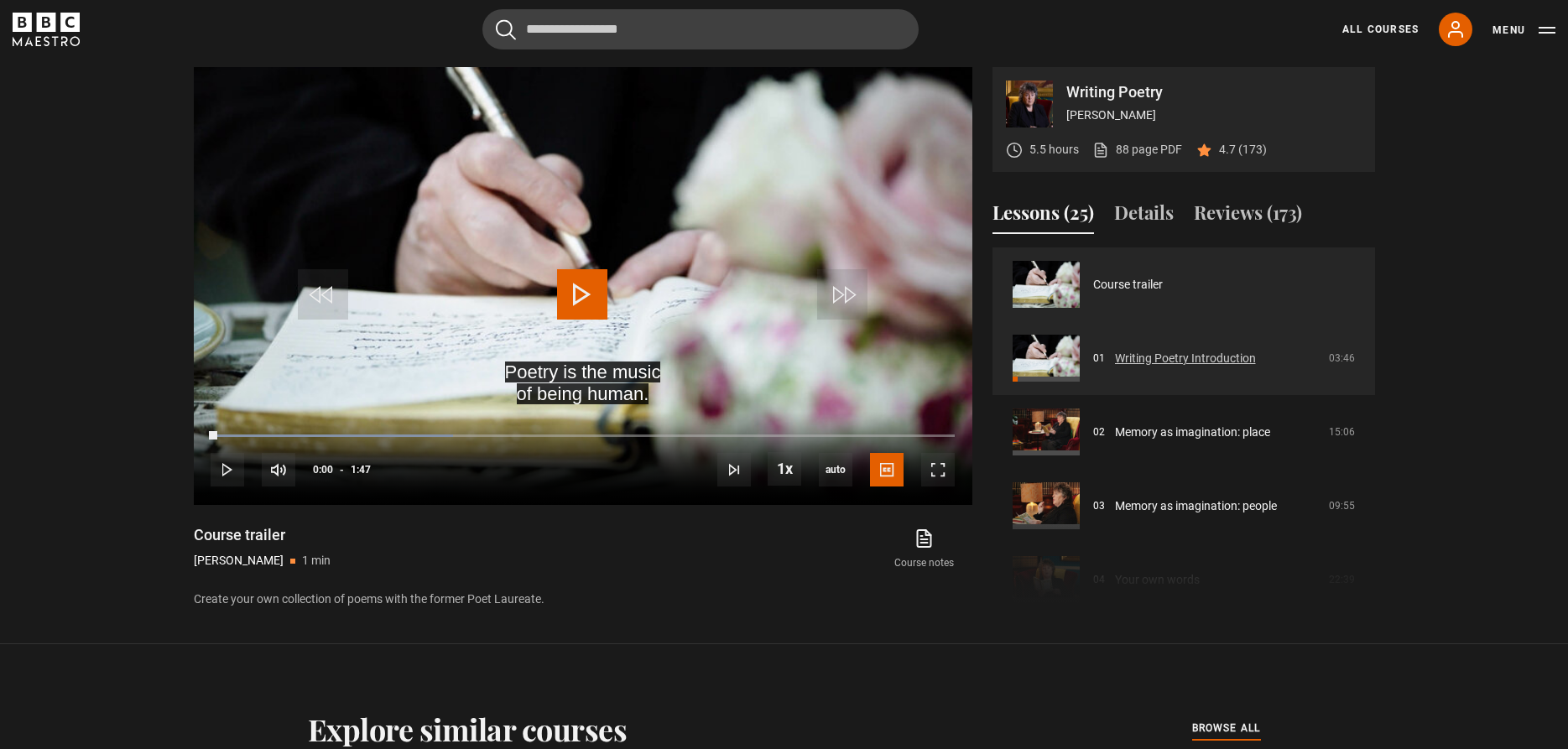
click at [1176, 360] on link "Writing Poetry Introduction" at bounding box center [1186, 358] width 141 height 18
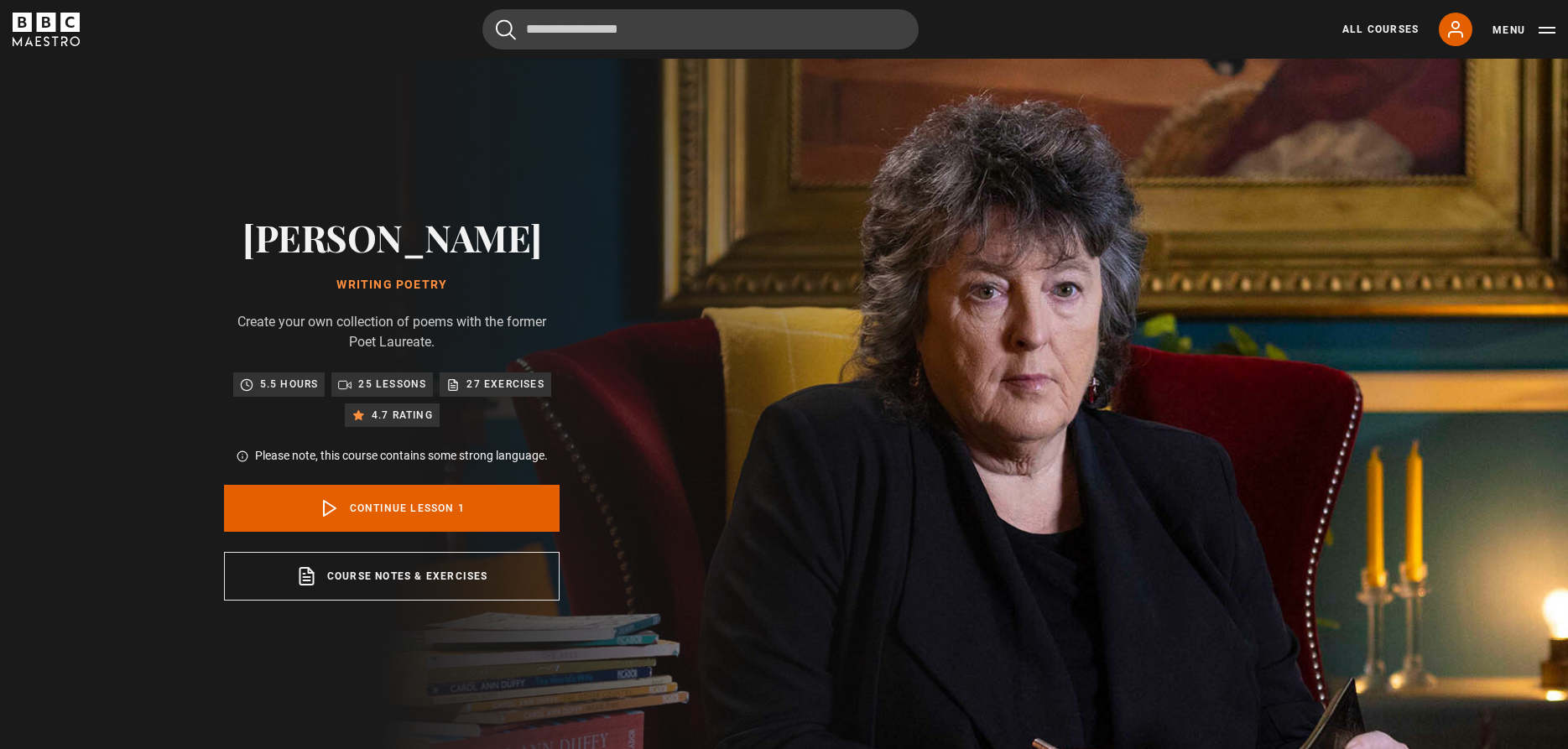
scroll to position [757, 0]
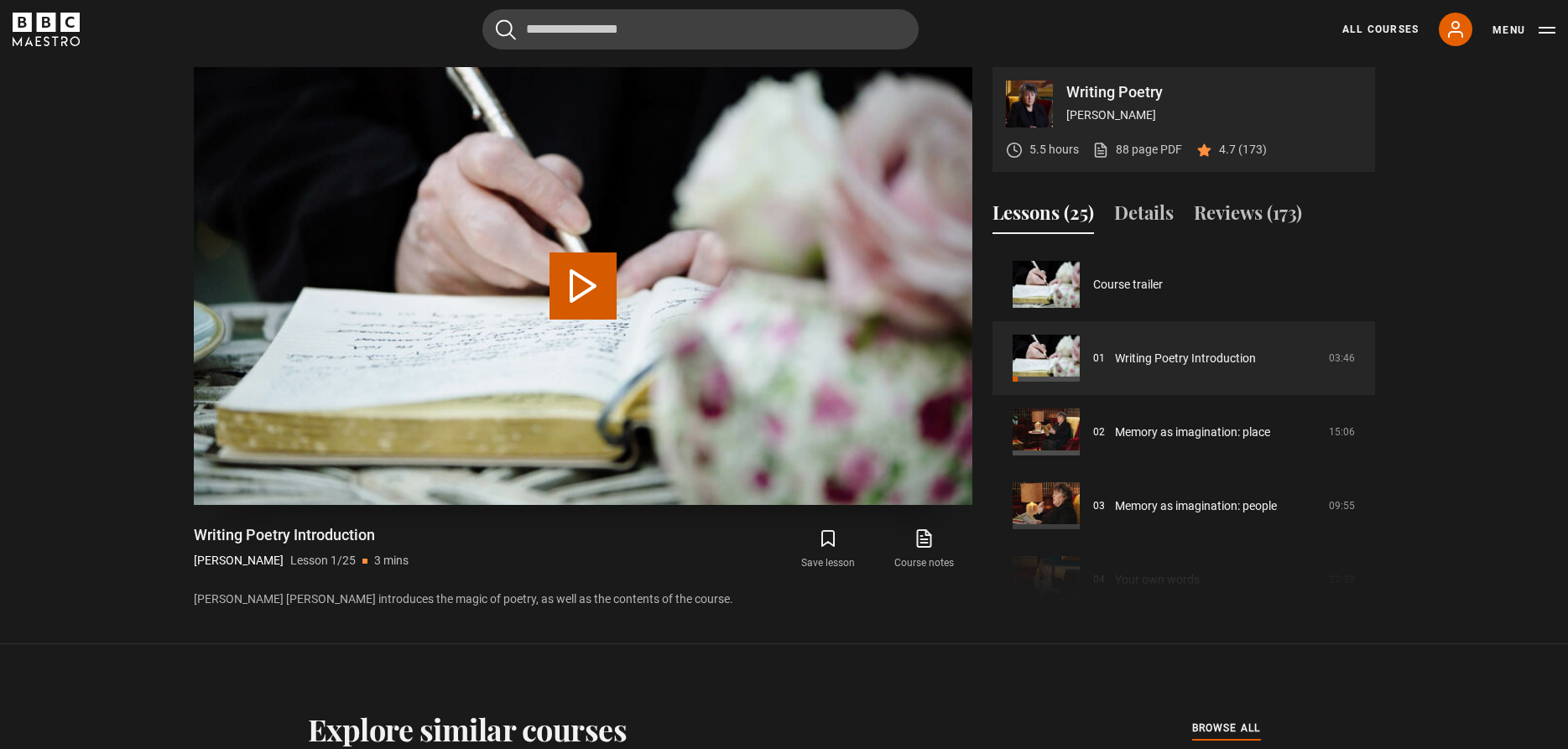
click at [577, 283] on button "Play Lesson Writing Poetry Introduction" at bounding box center [583, 285] width 67 height 67
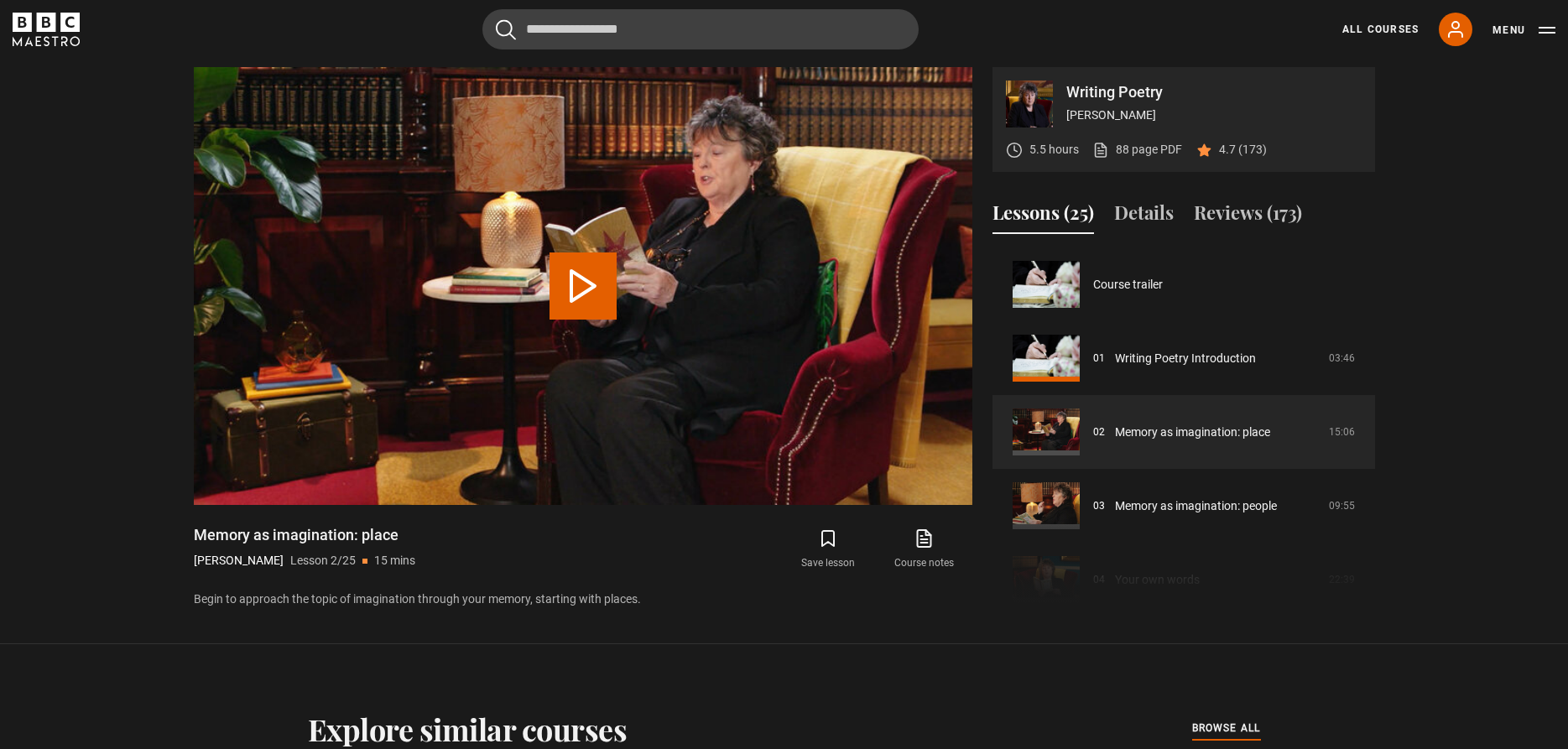
scroll to position [74, 0]
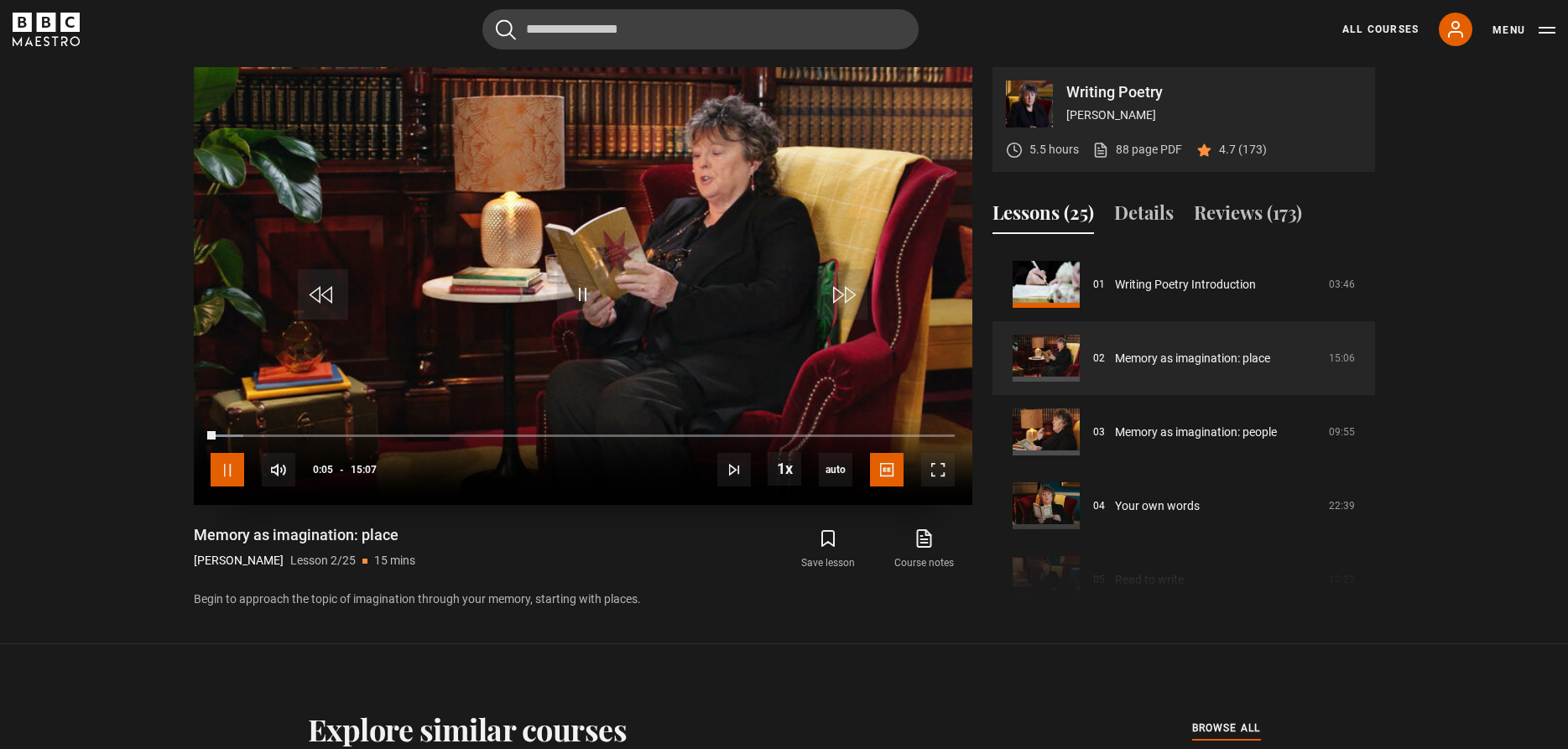
click at [234, 465] on span "Video Player" at bounding box center [228, 470] width 34 height 34
click at [584, 290] on span "Video Player" at bounding box center [582, 294] width 50 height 50
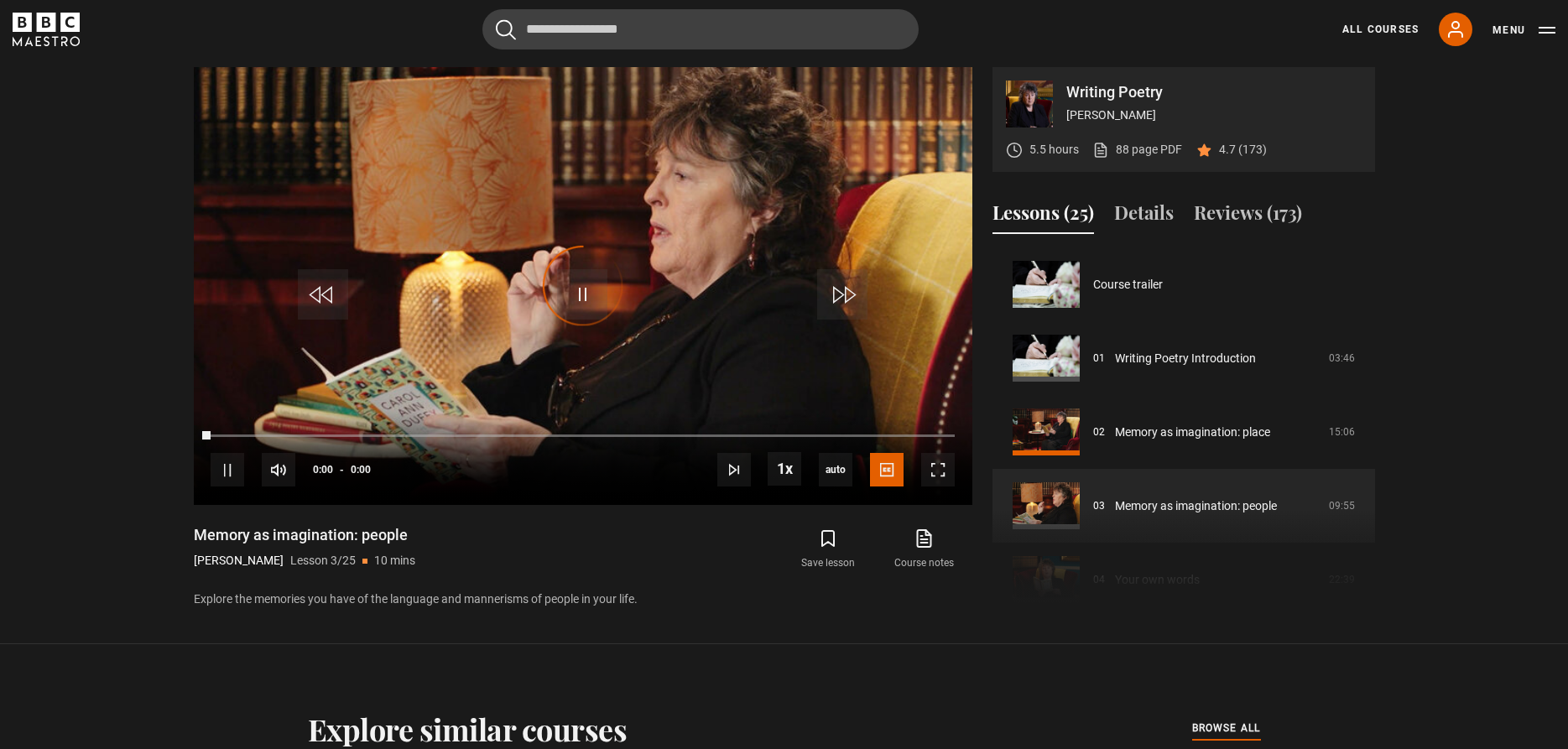
scroll to position [148, 0]
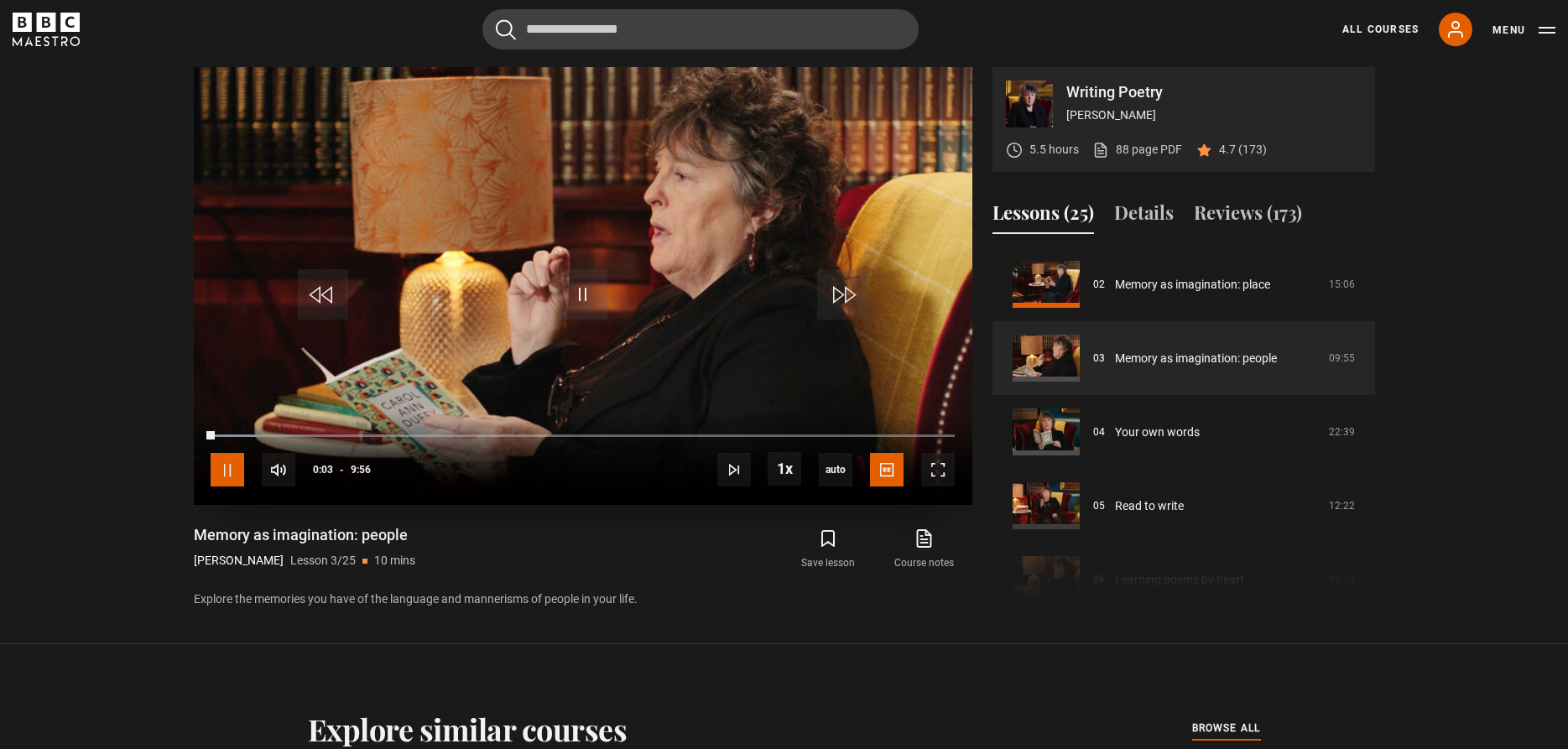
click at [223, 466] on span "Video Player" at bounding box center [228, 470] width 34 height 34
